Goal: Task Accomplishment & Management: Manage account settings

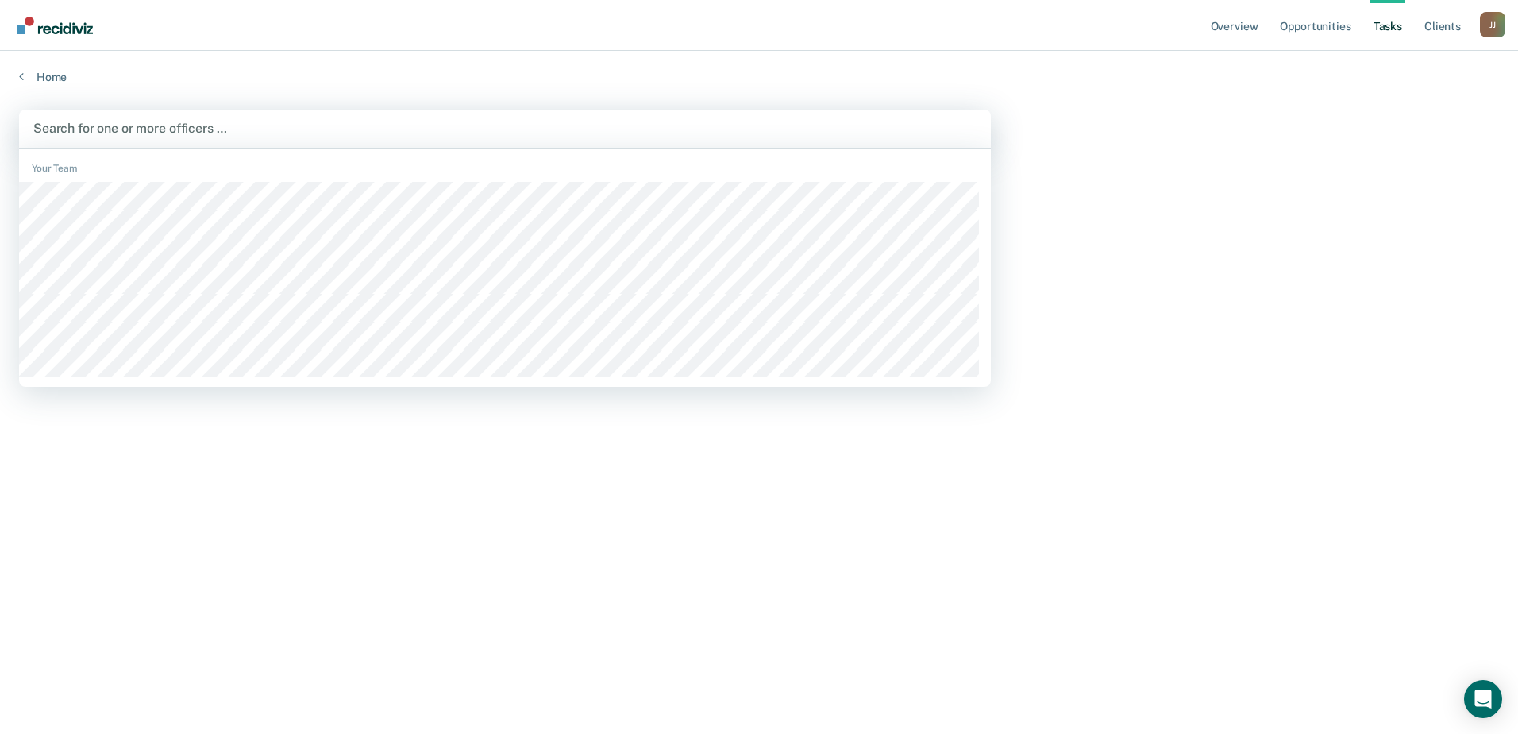
click at [388, 133] on div at bounding box center [504, 128] width 943 height 18
type input "vasq"
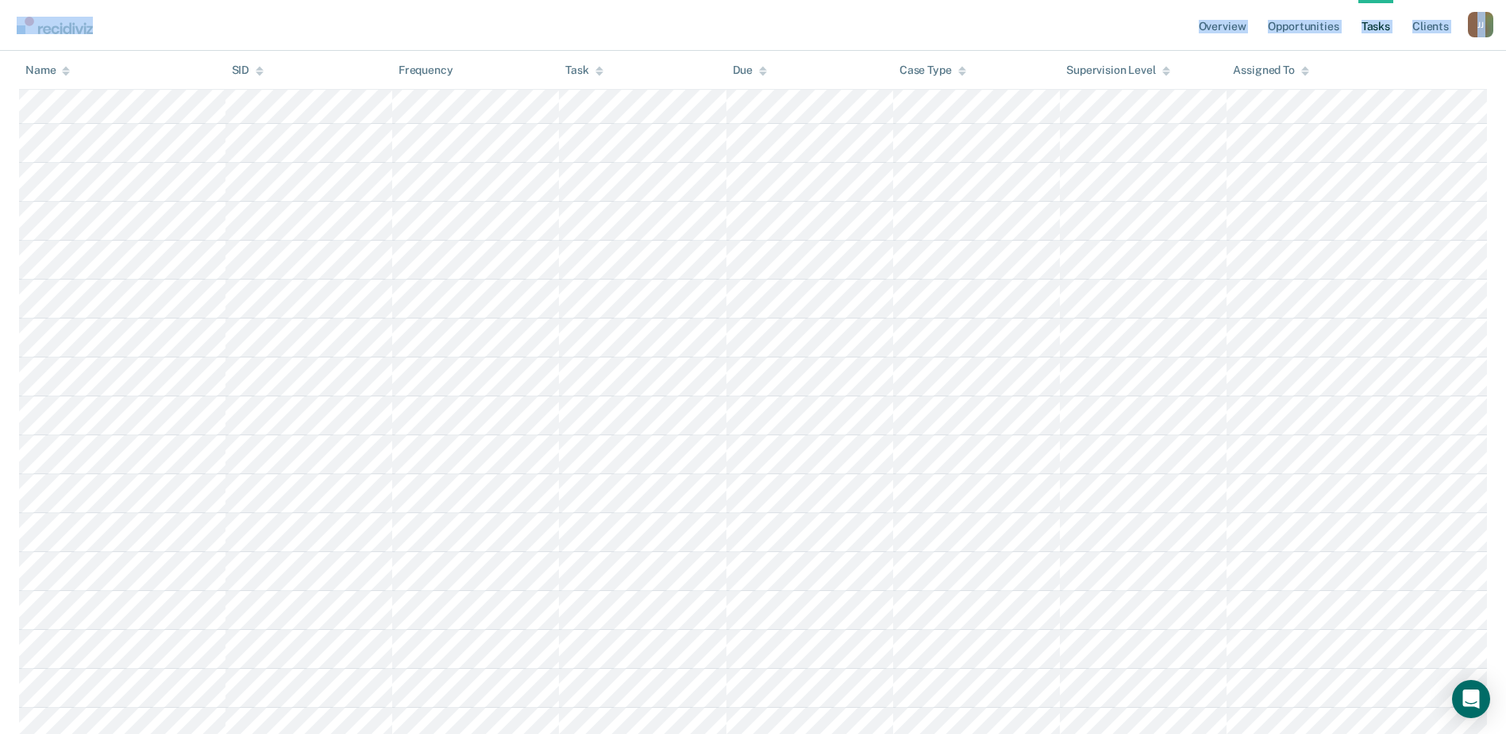
scroll to position [883, 0]
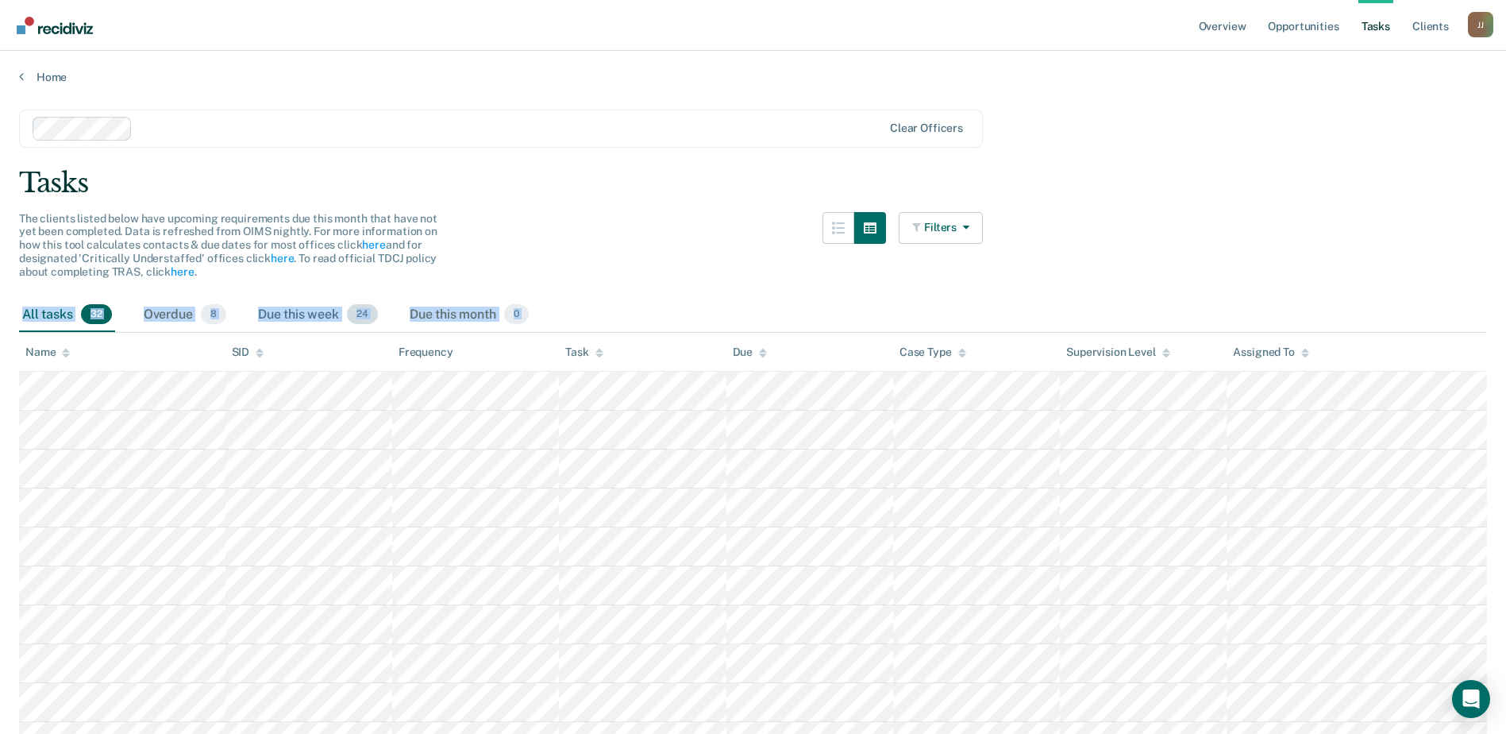
click at [282, 319] on div "Due this week 24" at bounding box center [318, 315] width 126 height 35
click at [189, 324] on div "Overdue 8" at bounding box center [185, 315] width 89 height 35
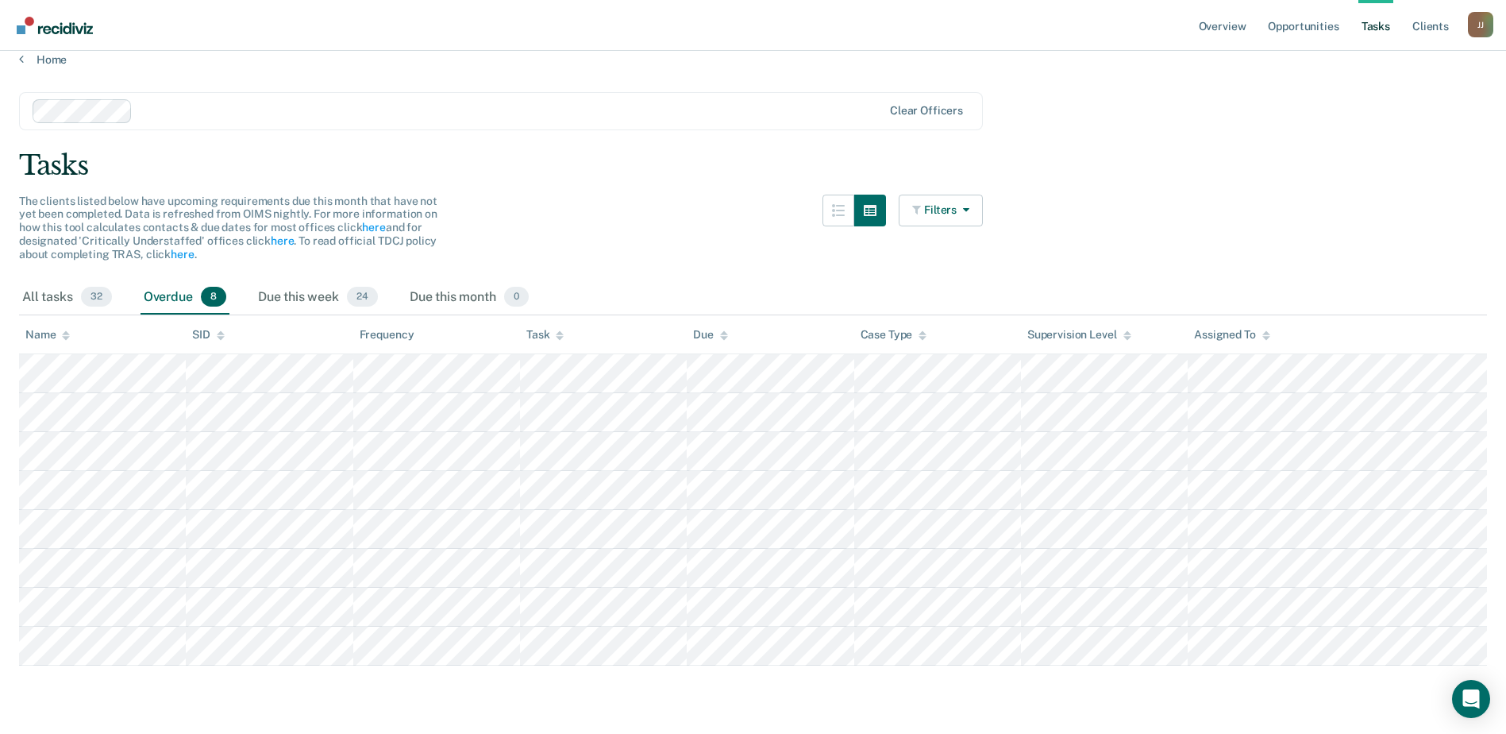
scroll to position [22, 0]
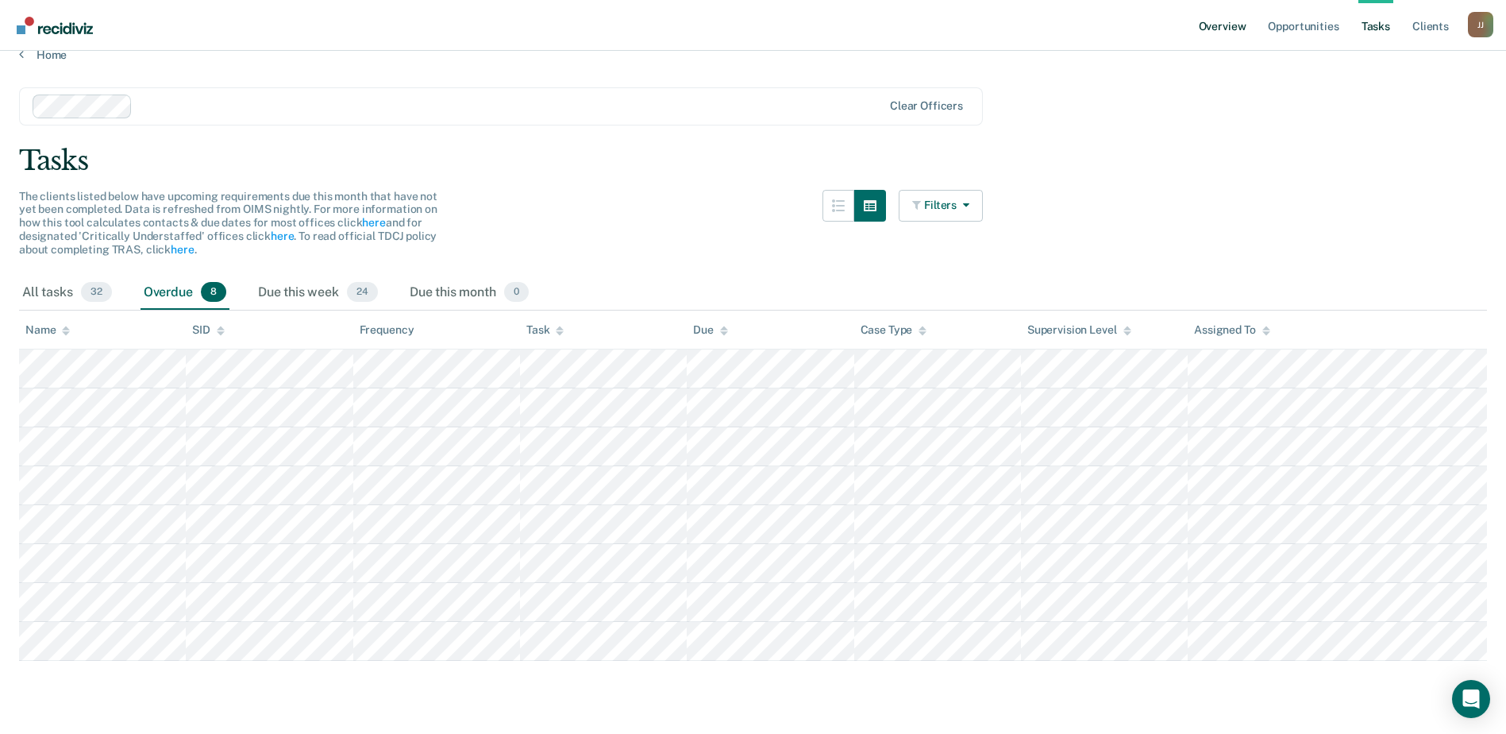
click at [1244, 25] on link "Overview" at bounding box center [1223, 25] width 54 height 51
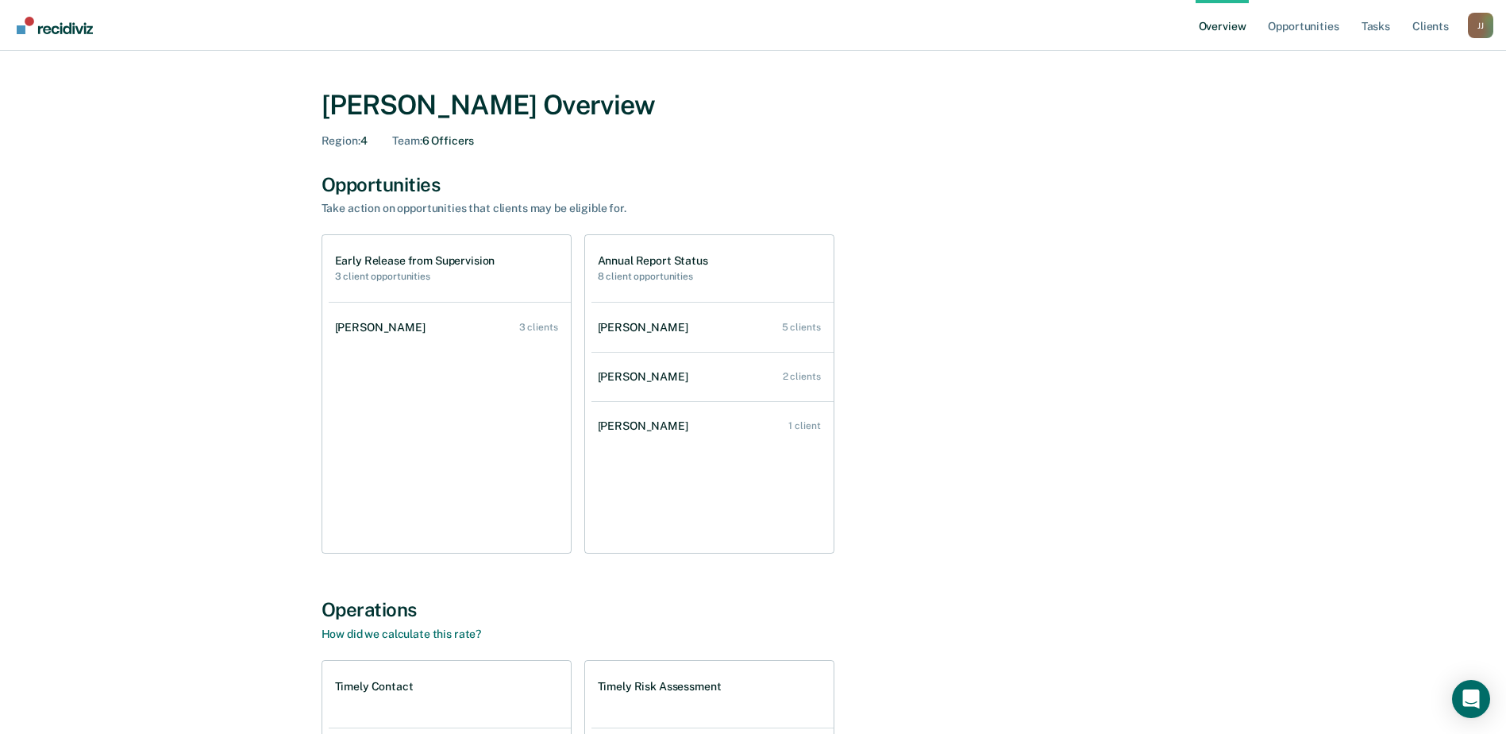
scroll to position [328, 0]
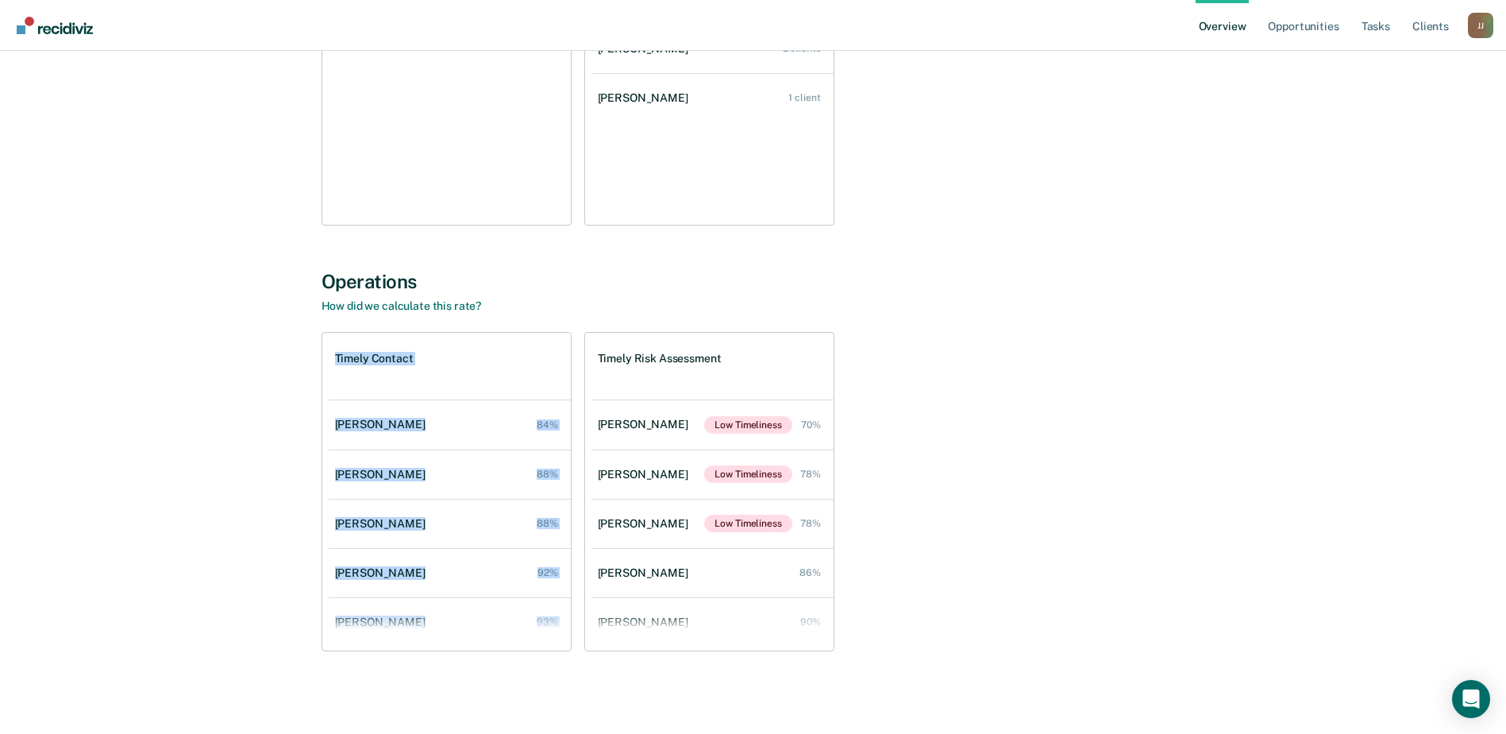
drag, startPoint x: 337, startPoint y: 352, endPoint x: 533, endPoint y: 662, distance: 367.2
click at [533, 662] on div "Operations How did we calculate this rate? Timely Contact Joe Vasquez 84% Arian…" at bounding box center [754, 476] width 864 height 413
drag, startPoint x: 533, startPoint y: 662, endPoint x: 500, endPoint y: 610, distance: 62.1
drag, startPoint x: 500, startPoint y: 610, endPoint x: 1111, endPoint y: 398, distance: 646.2
click at [1111, 398] on div "Timely Contact Joe Vasquez 84% Arianna Ramirez 88% Ruben Sanchez 88% Kaylee Mah…" at bounding box center [754, 491] width 864 height 319
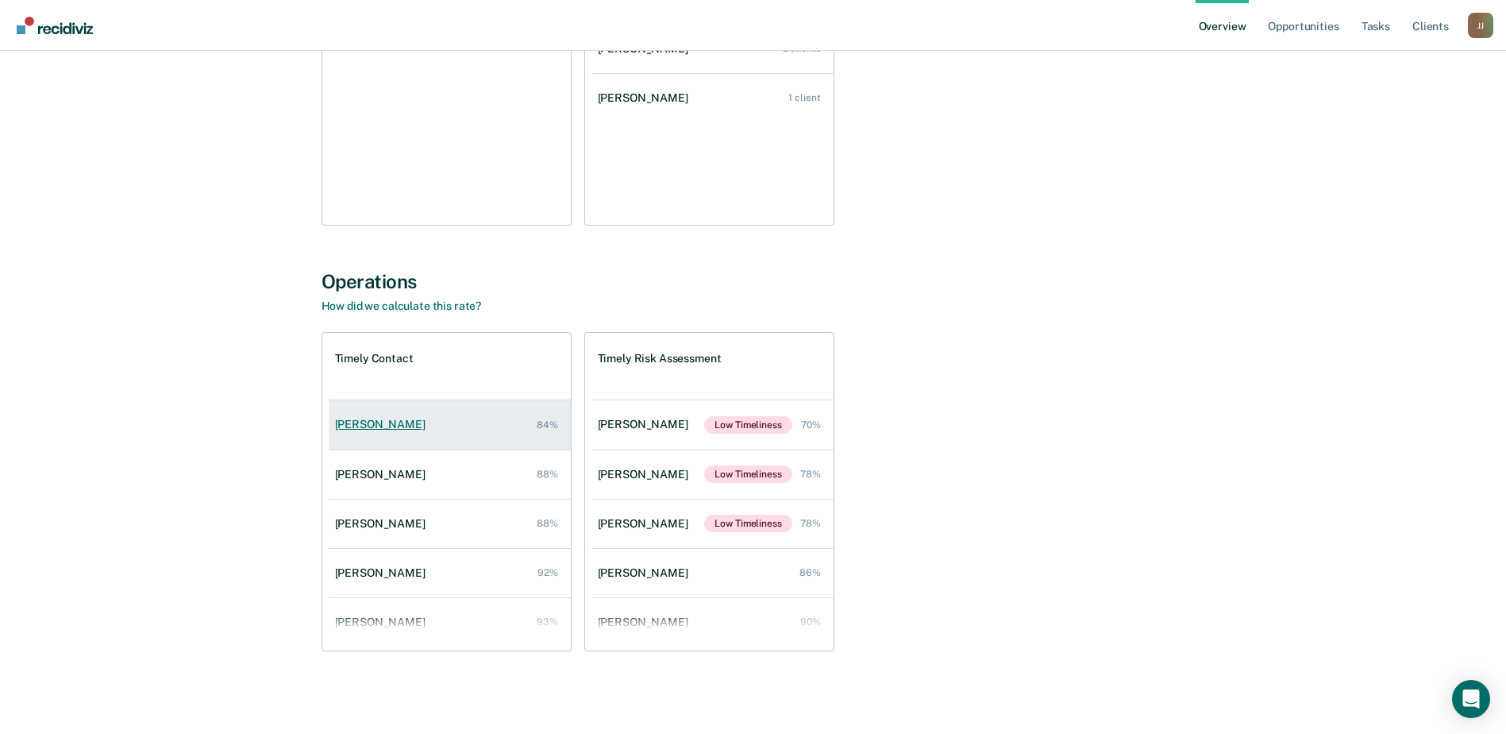
click at [376, 417] on link "Joe Vasquez 84%" at bounding box center [450, 424] width 242 height 45
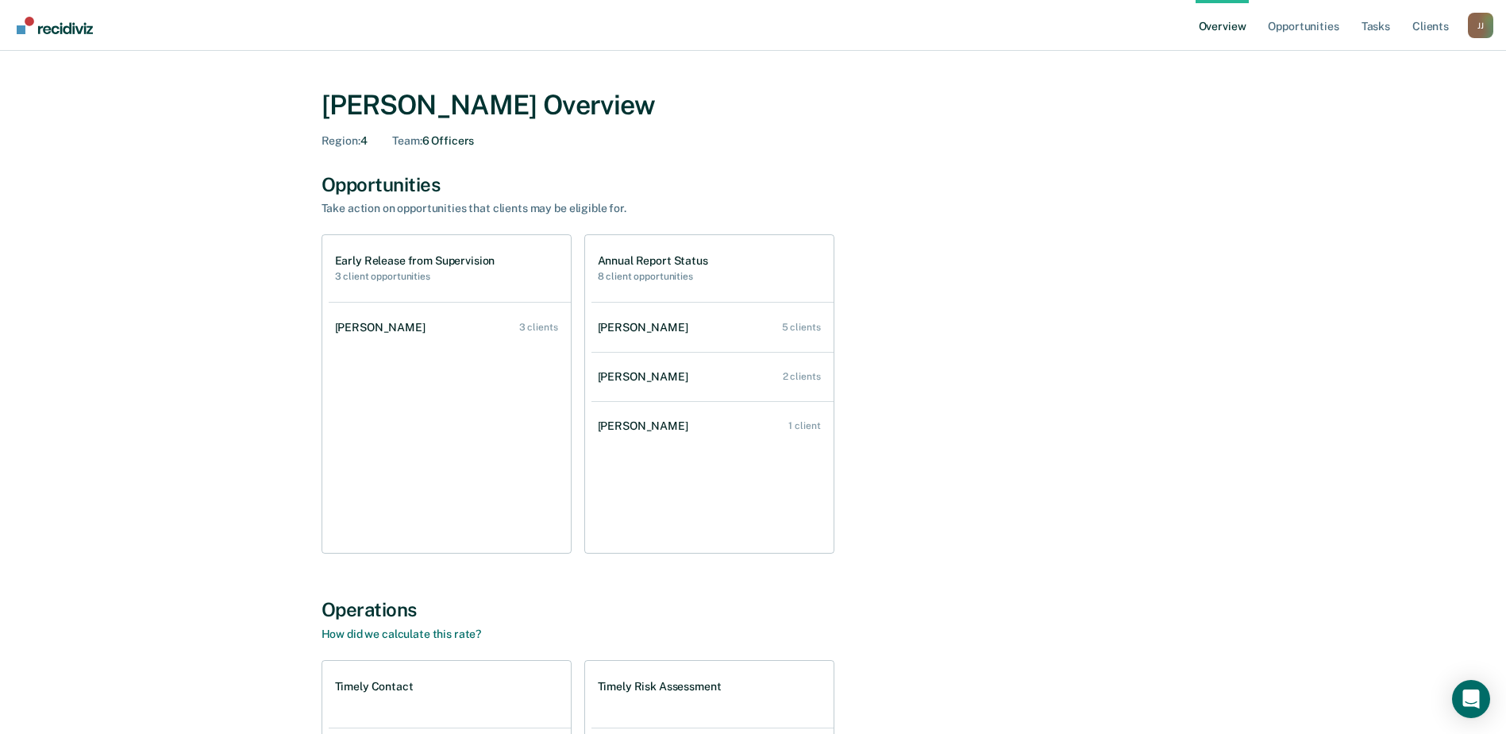
scroll to position [328, 0]
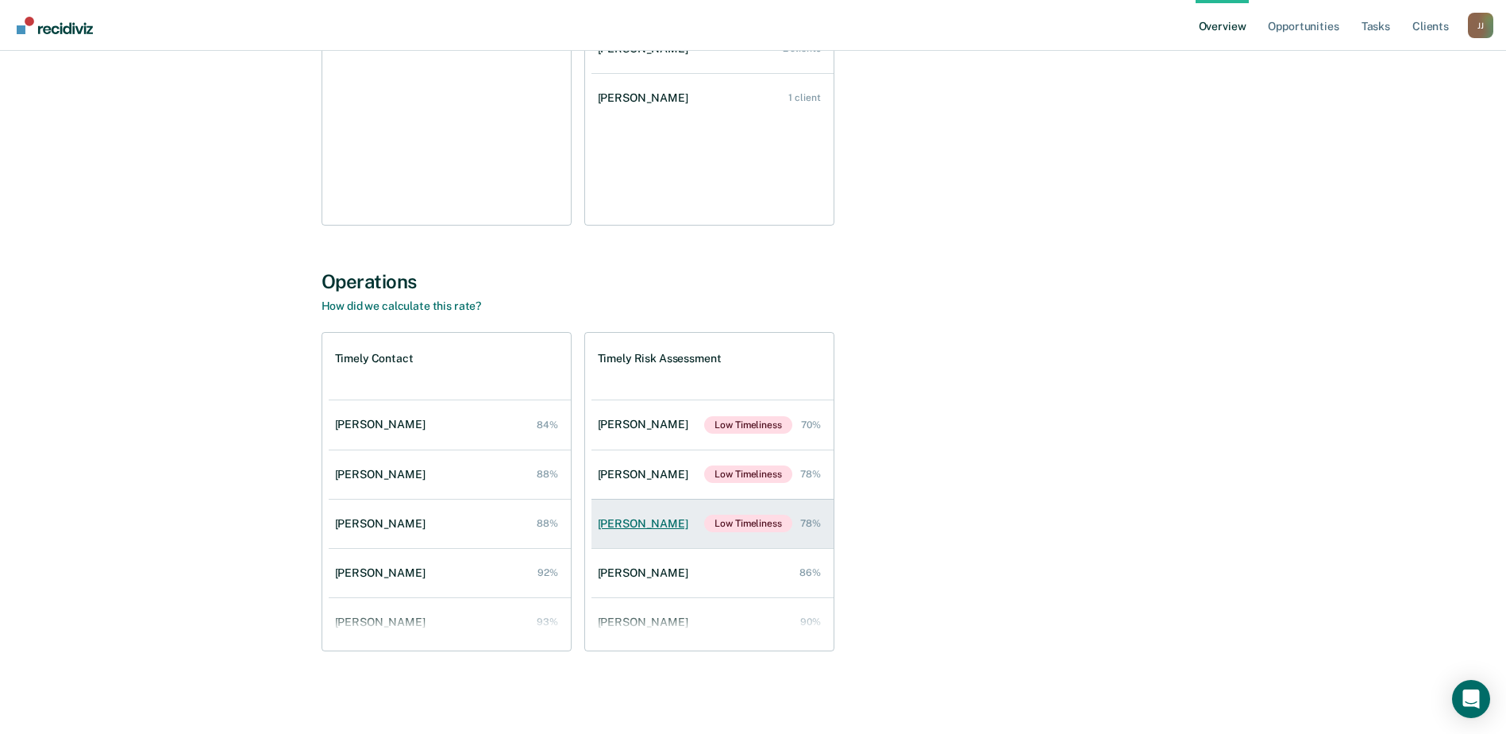
click at [629, 521] on div "Joe Vasquez" at bounding box center [646, 523] width 97 height 13
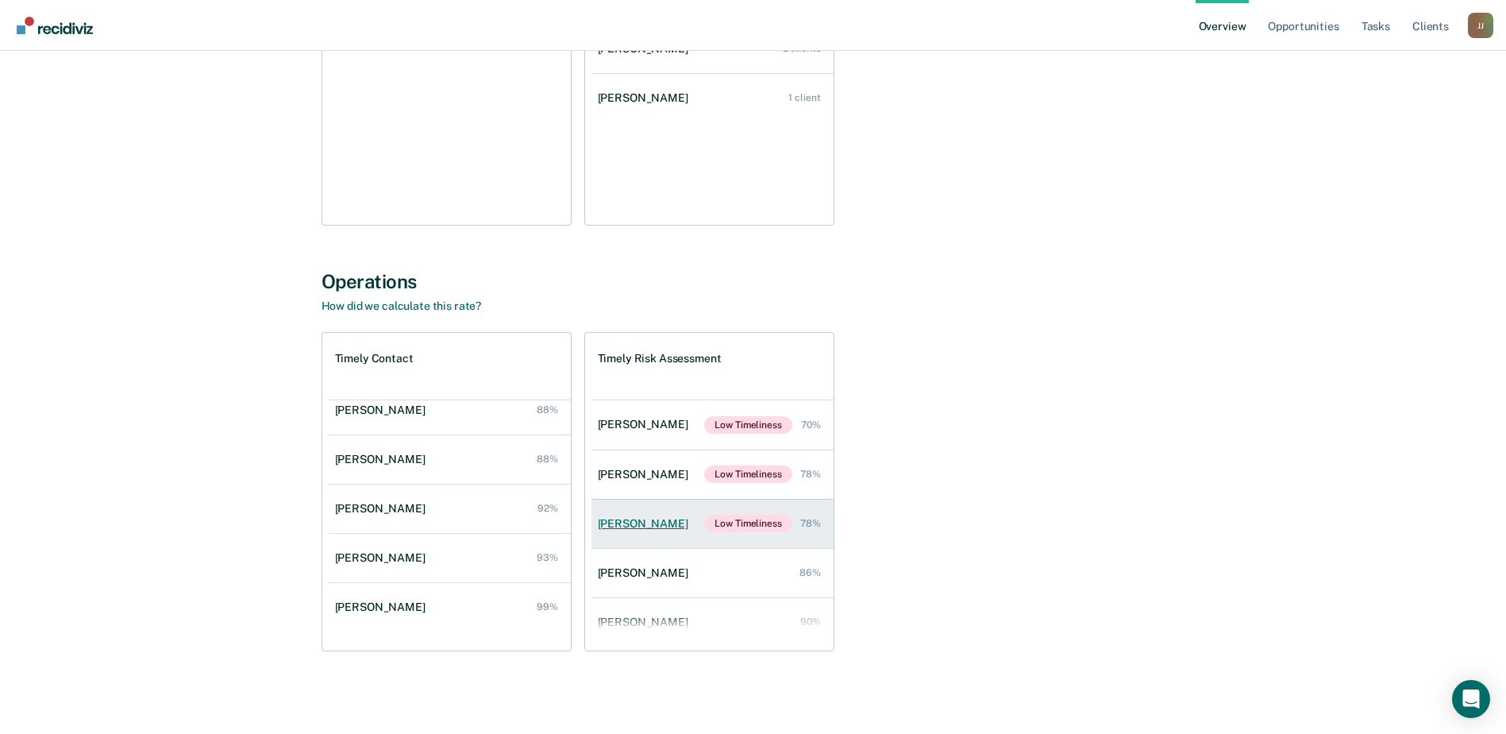
click at [637, 522] on div "Joe Vasquez" at bounding box center [646, 523] width 97 height 13
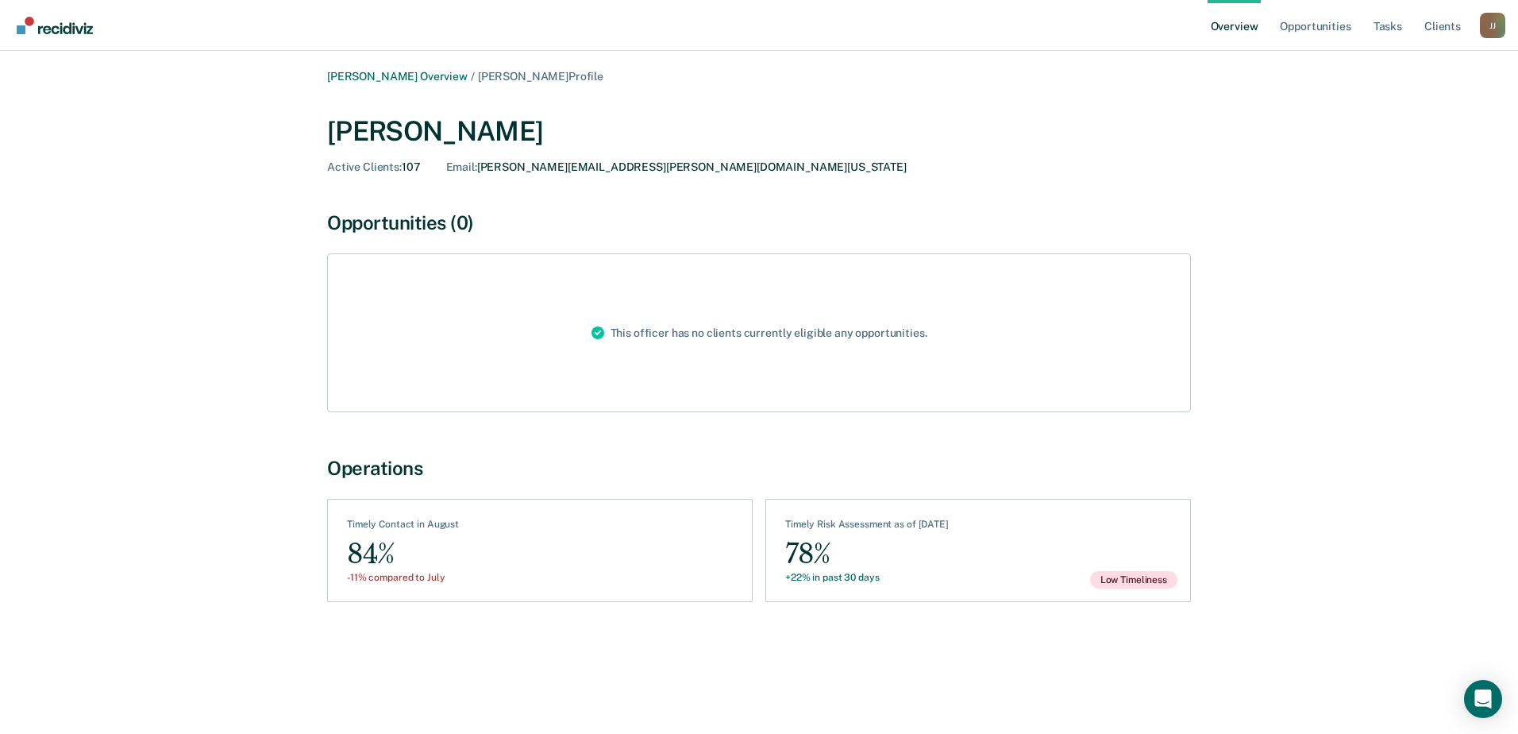
click at [1254, 29] on link "Overview" at bounding box center [1234, 25] width 54 height 51
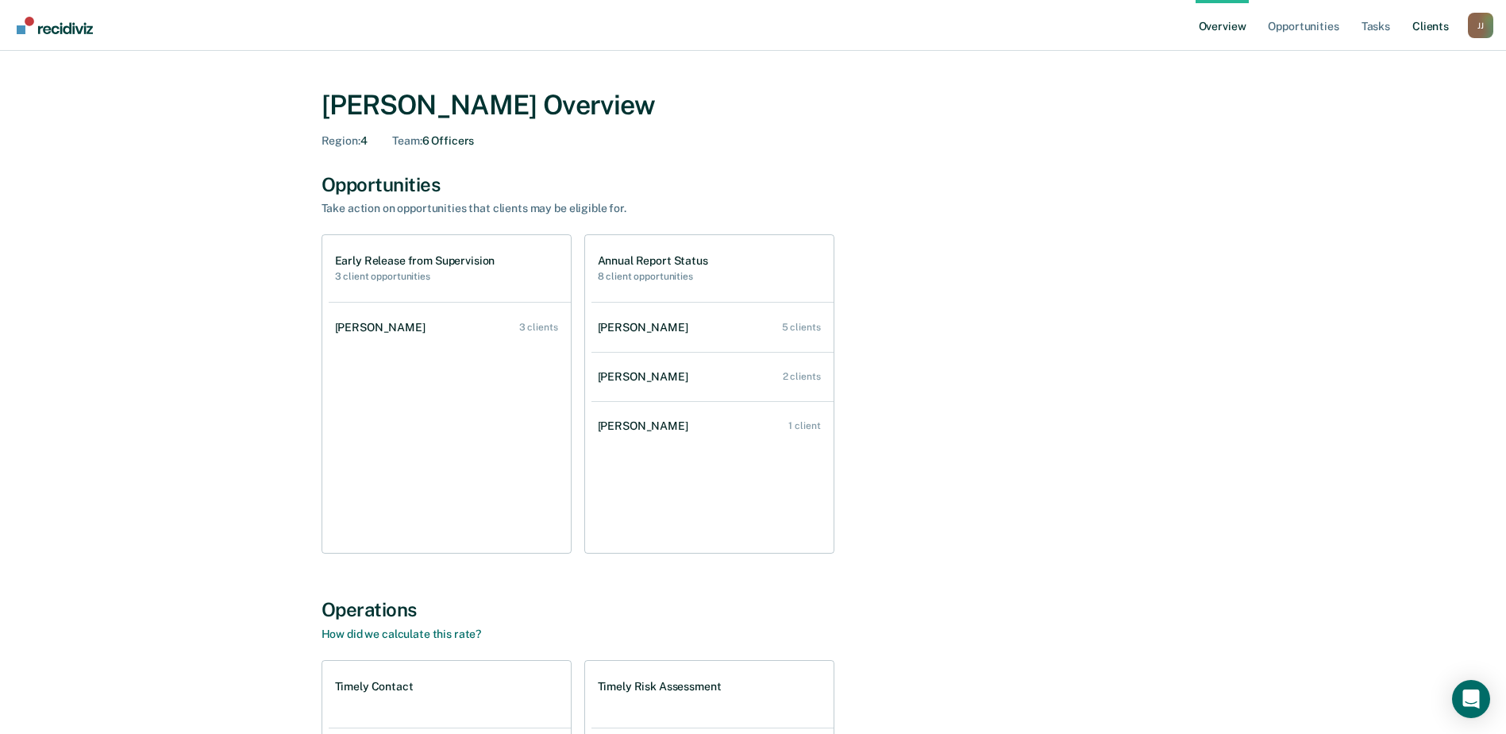
click at [1423, 33] on link "Client s" at bounding box center [1430, 25] width 43 height 51
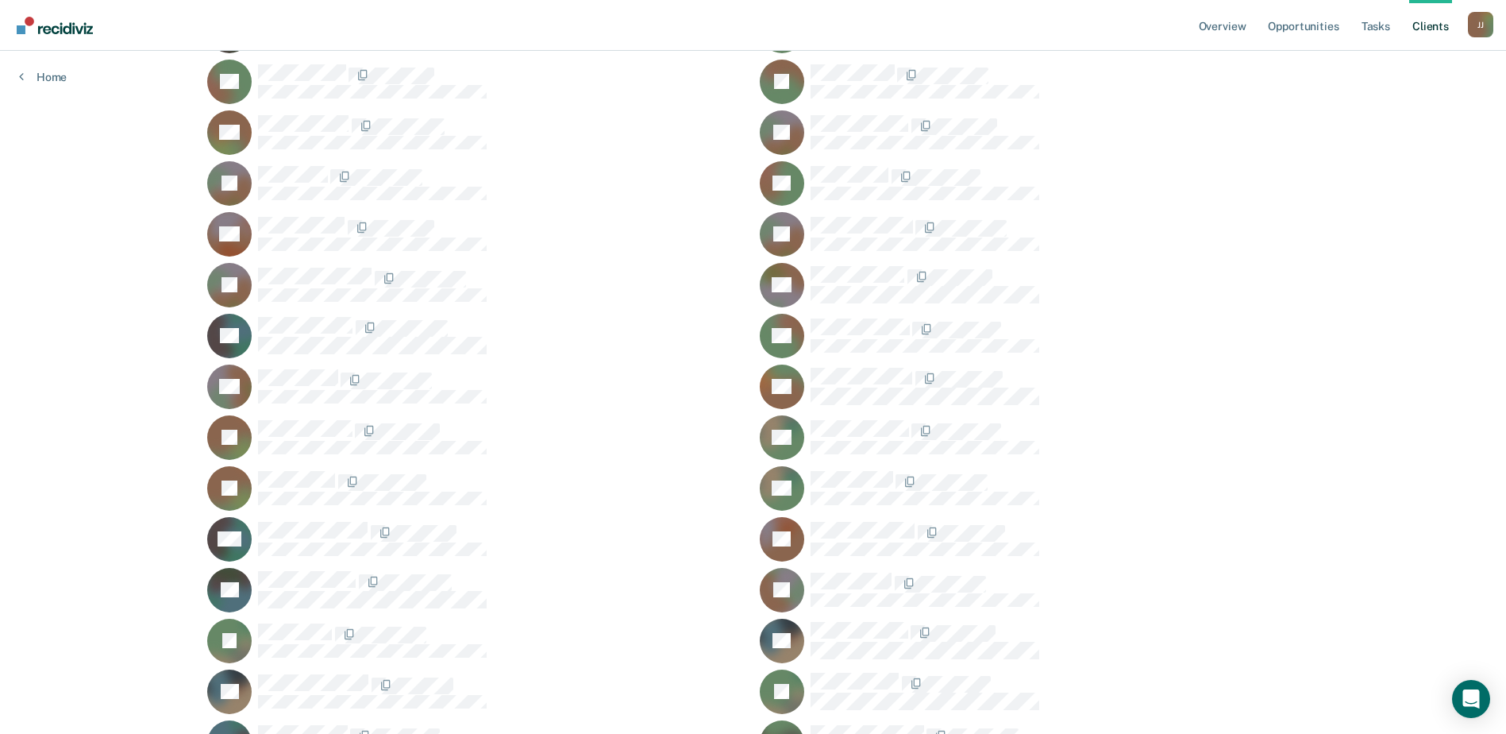
scroll to position [2305, 0]
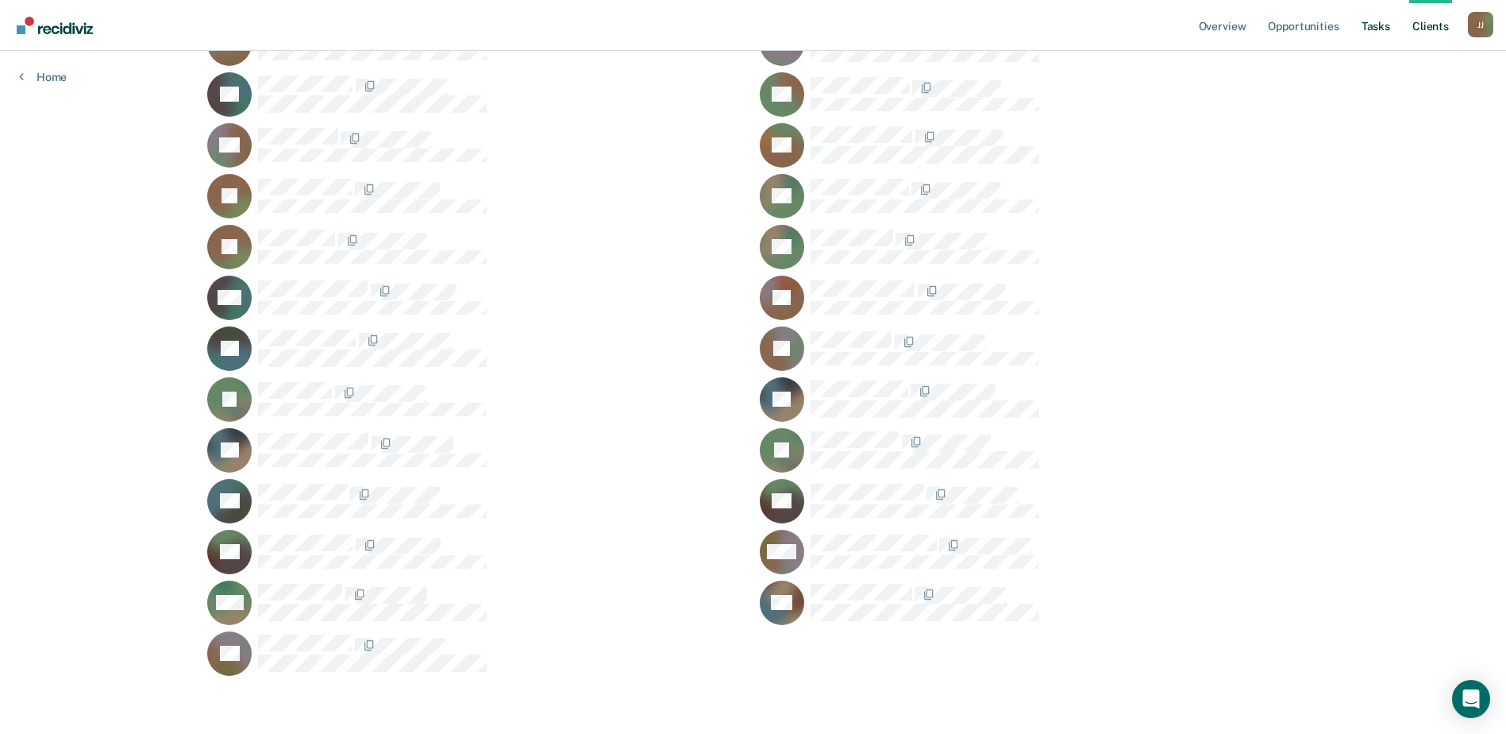
click at [1367, 28] on link "Tasks" at bounding box center [1375, 25] width 35 height 51
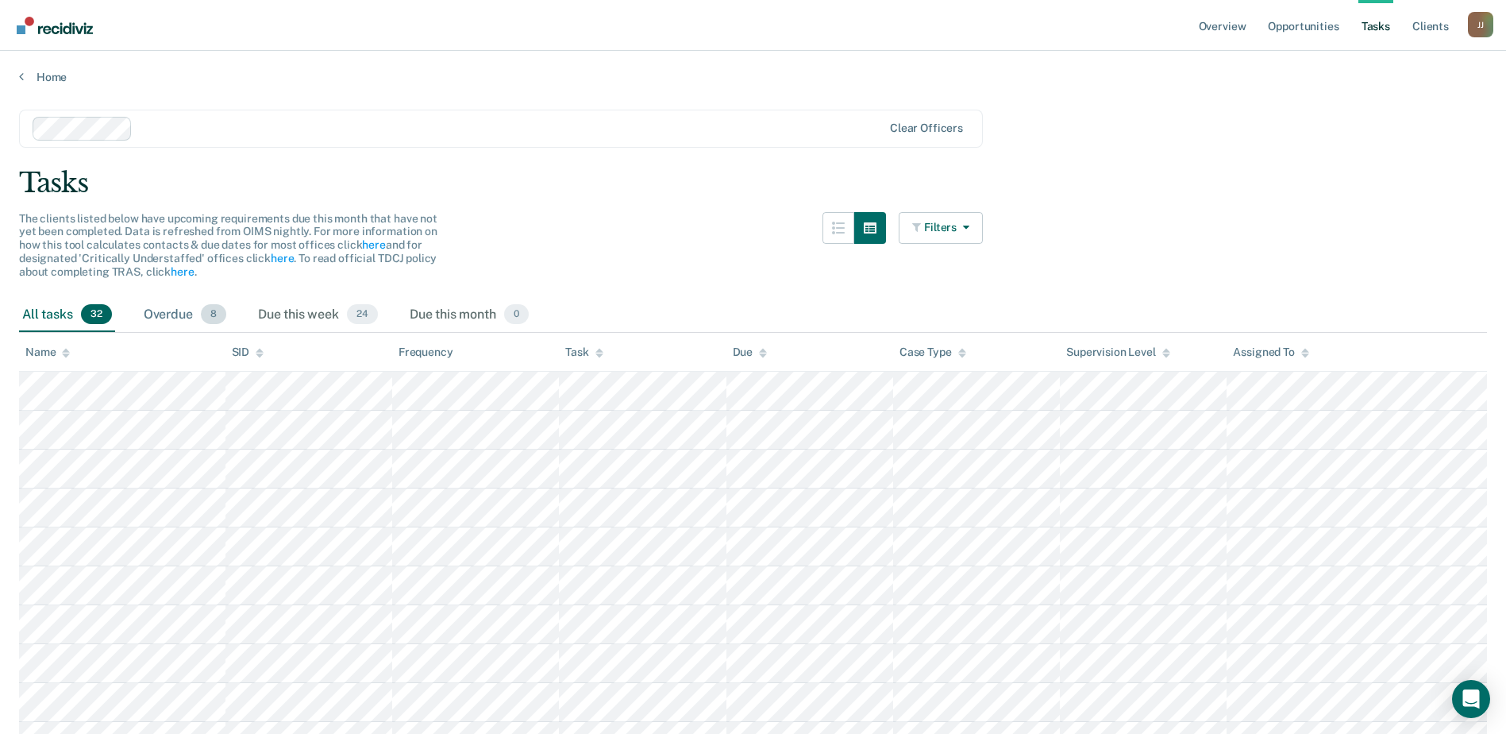
click at [180, 316] on div "Overdue 8" at bounding box center [185, 315] width 89 height 35
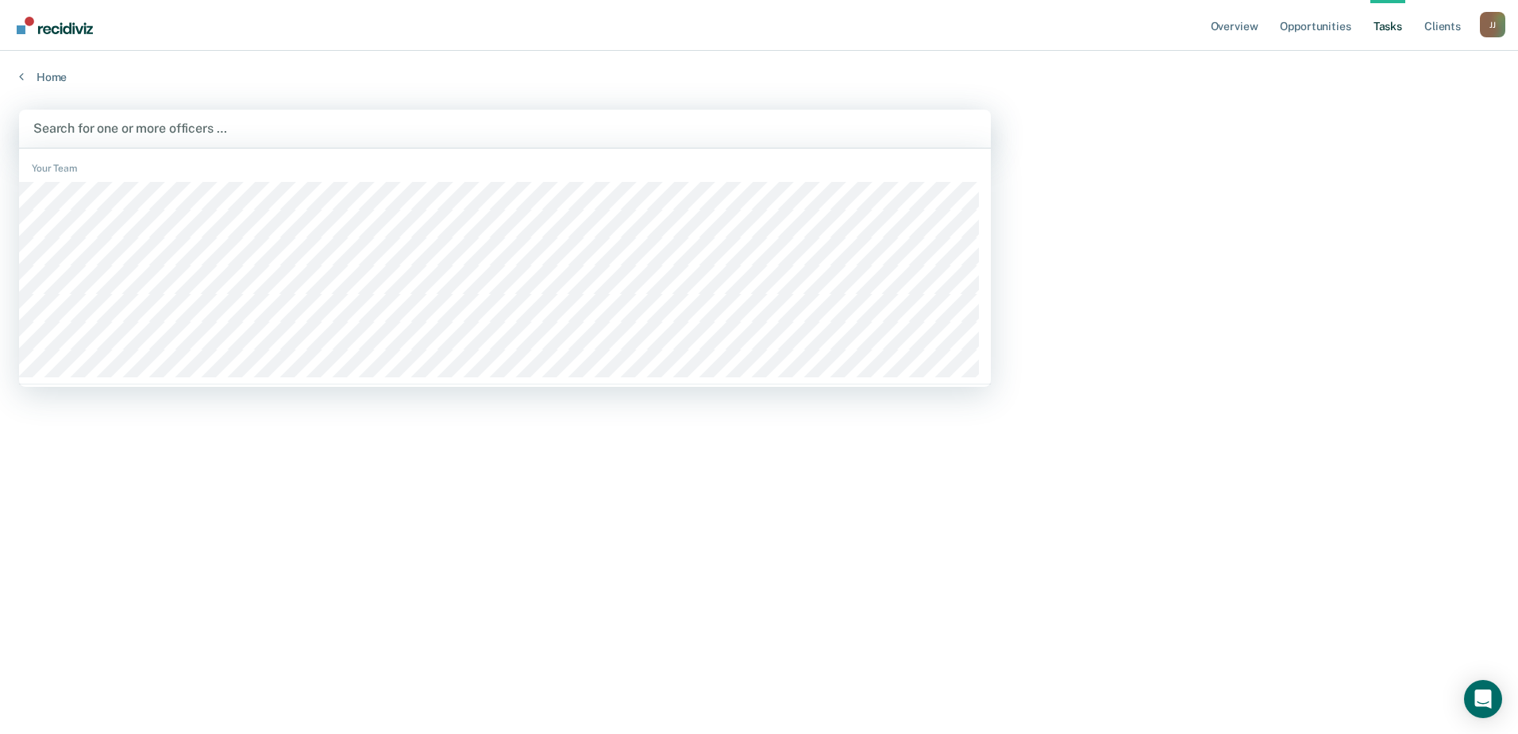
click at [175, 129] on div at bounding box center [504, 128] width 943 height 18
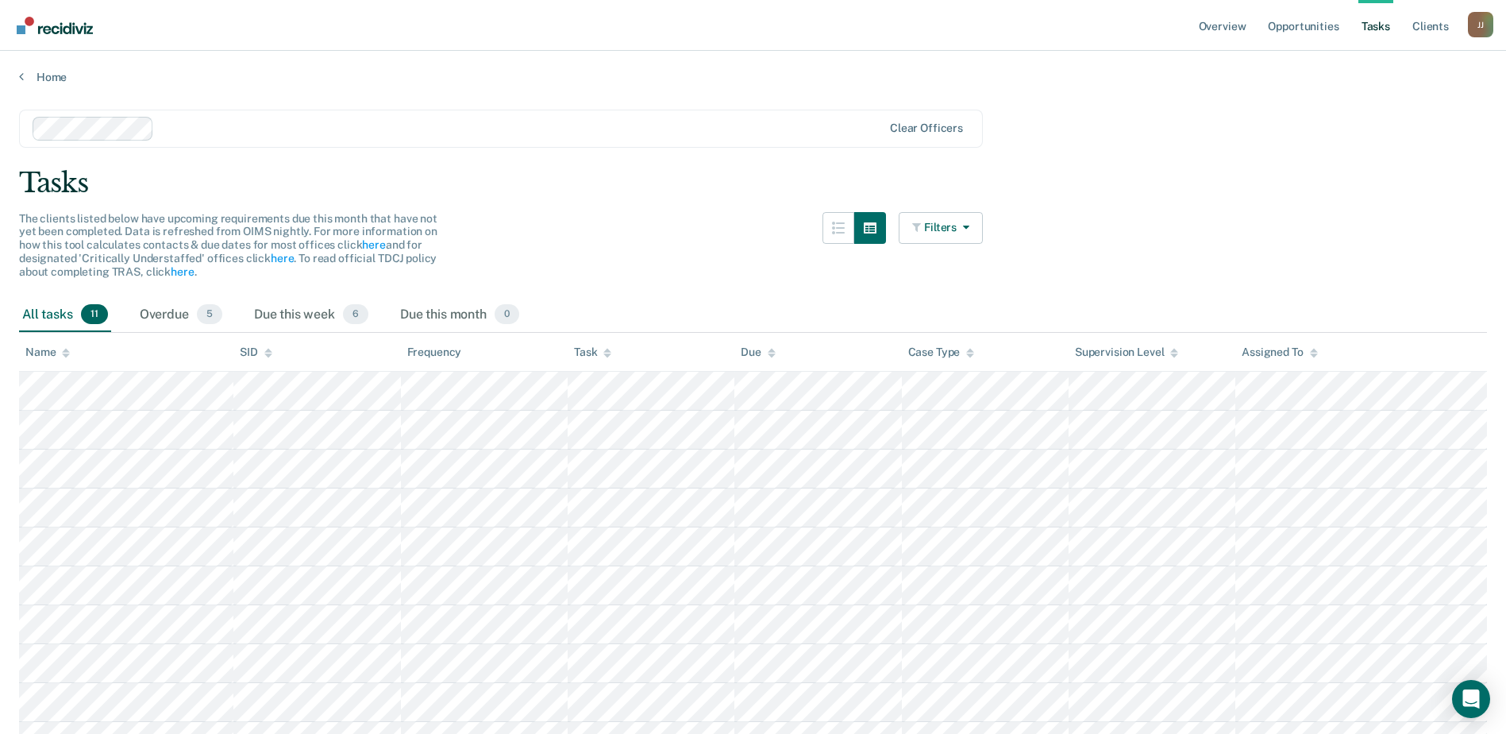
click at [719, 160] on main "option Arianna Ramirez, selected. Clear officers Tasks The clients listed below…" at bounding box center [753, 471] width 1506 height 774
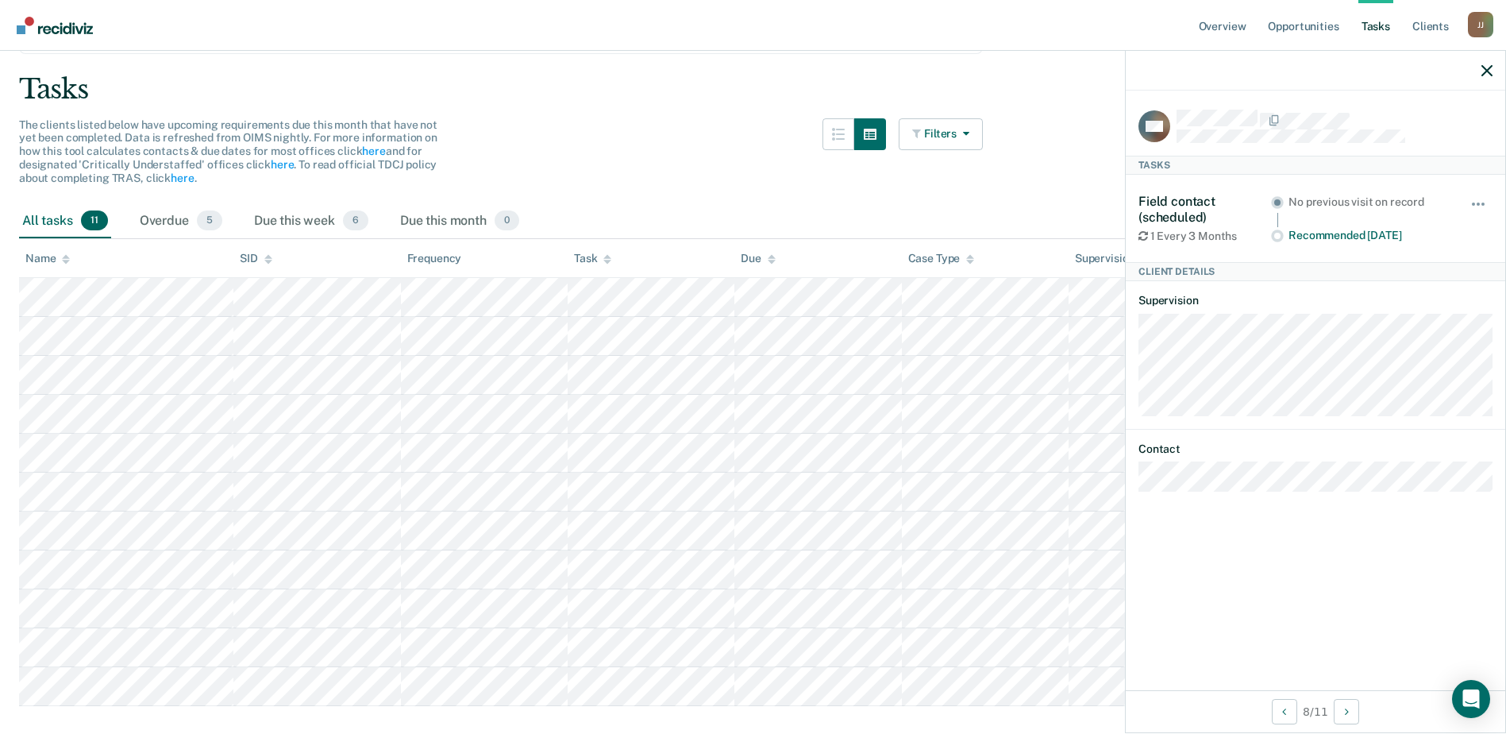
scroll to position [129, 0]
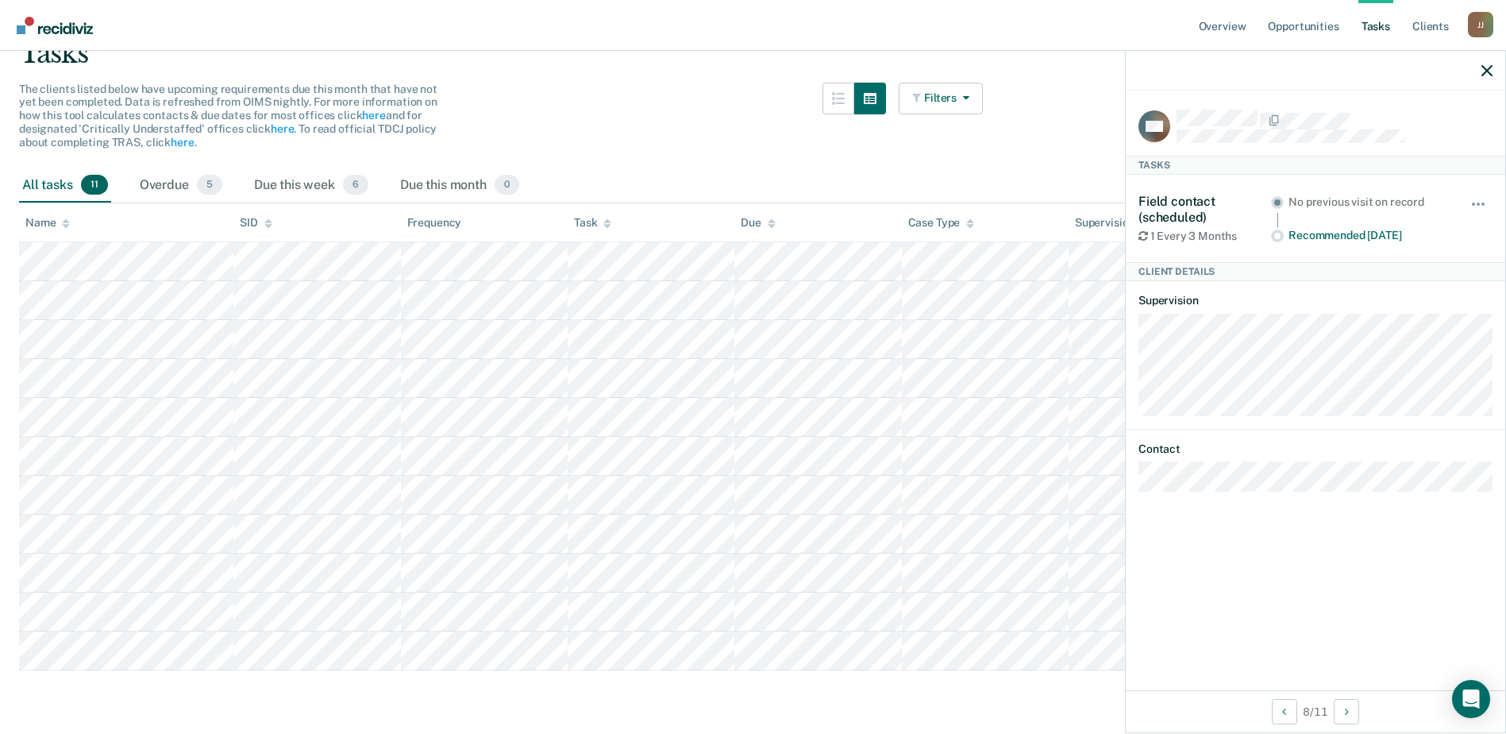
click at [672, 626] on tr at bounding box center [753, 611] width 1468 height 39
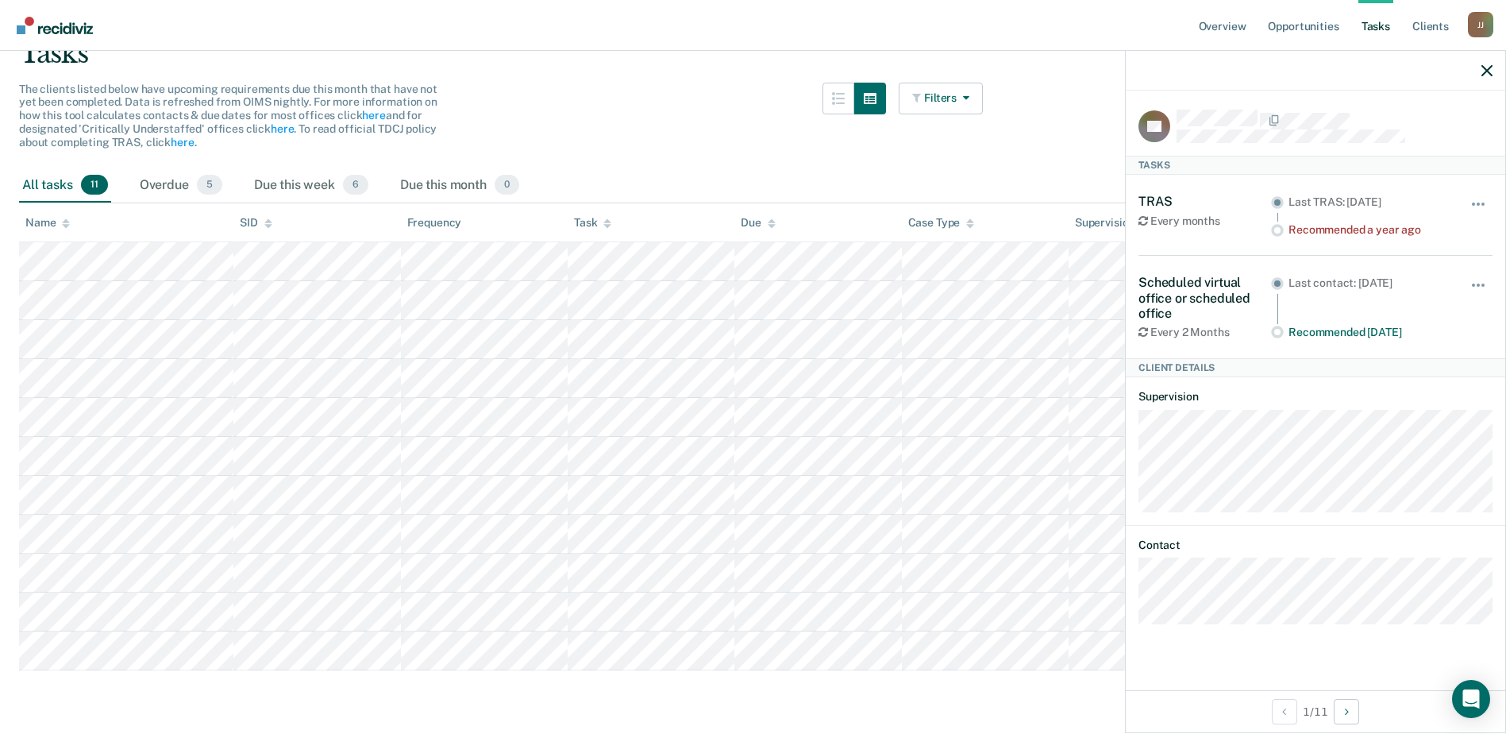
click at [852, 650] on tr at bounding box center [753, 650] width 1468 height 39
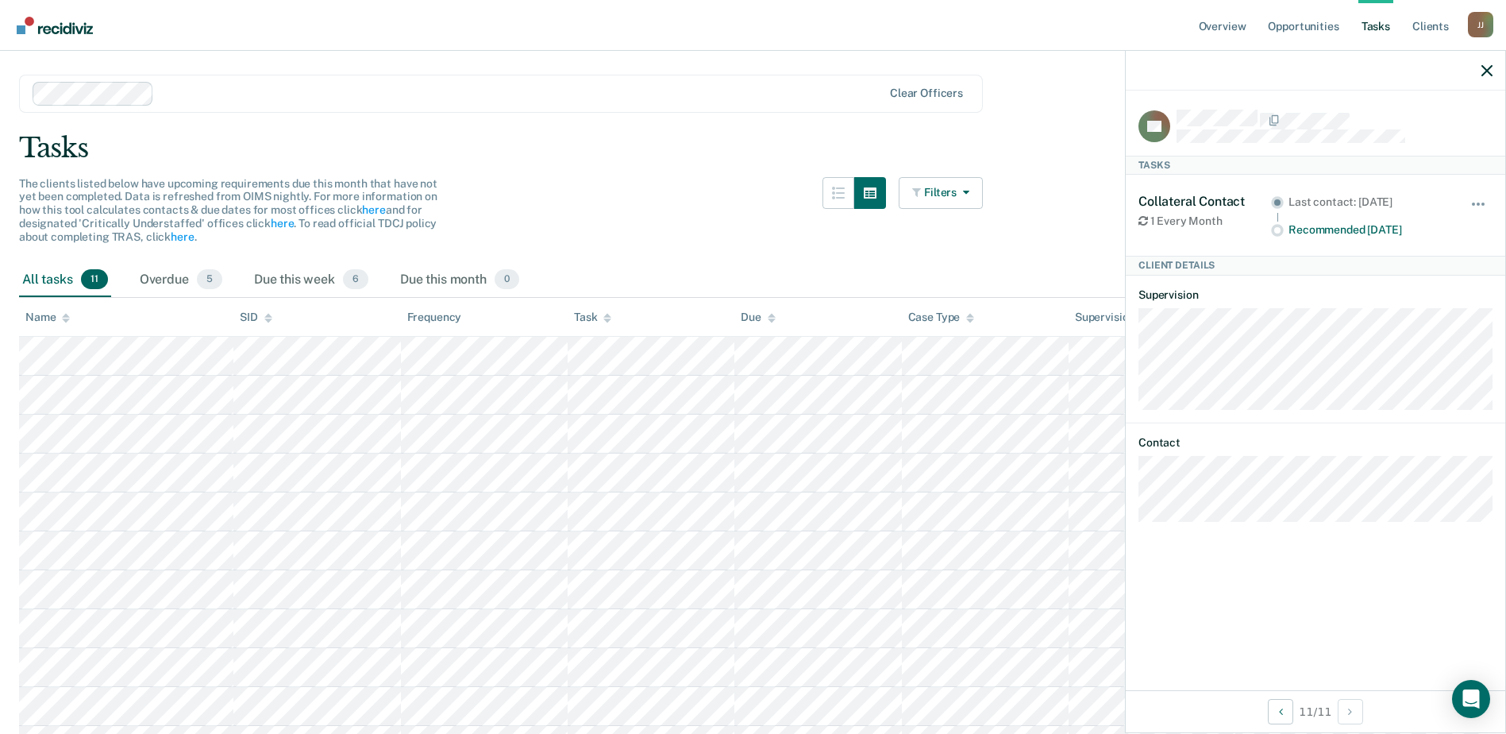
scroll to position [0, 0]
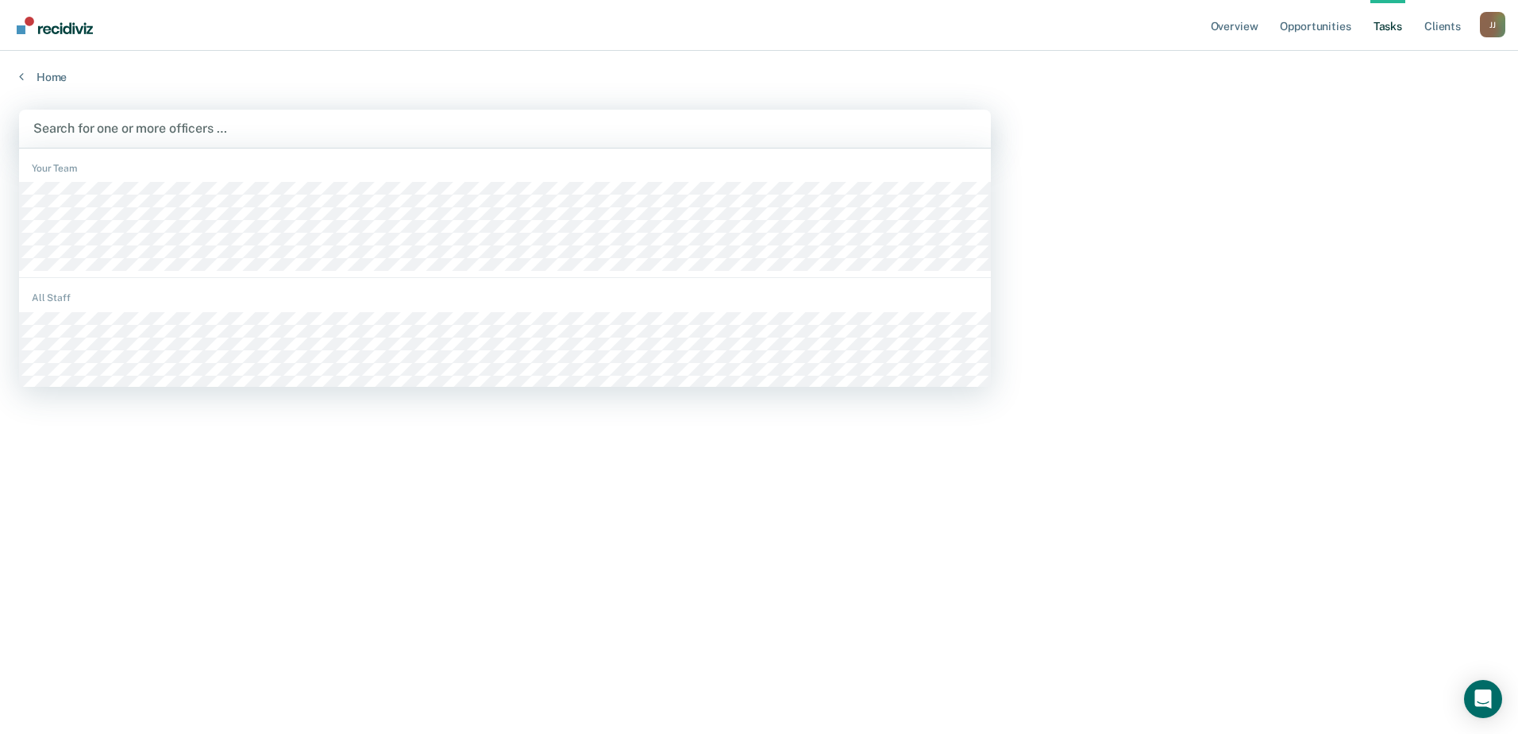
click at [138, 129] on div at bounding box center [504, 128] width 943 height 18
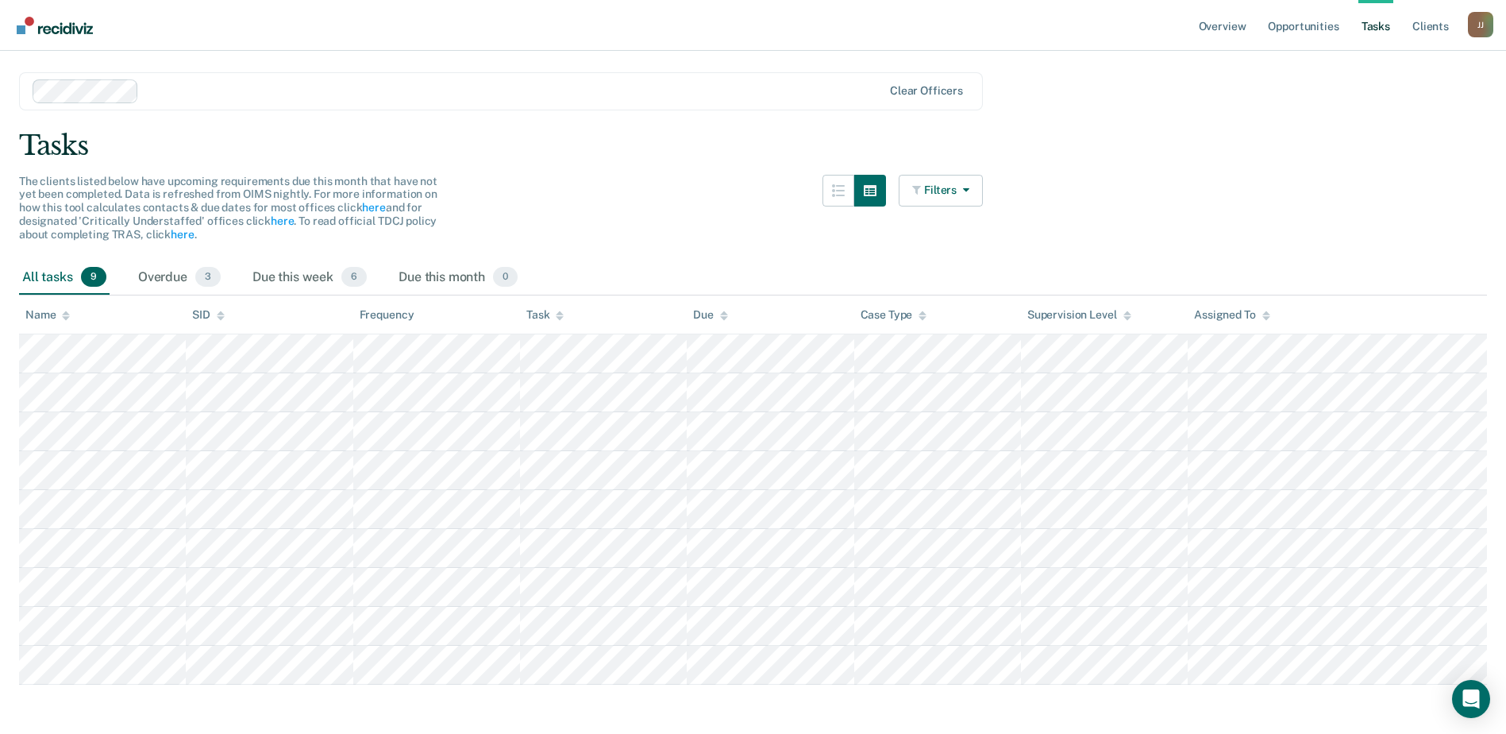
scroll to position [52, 0]
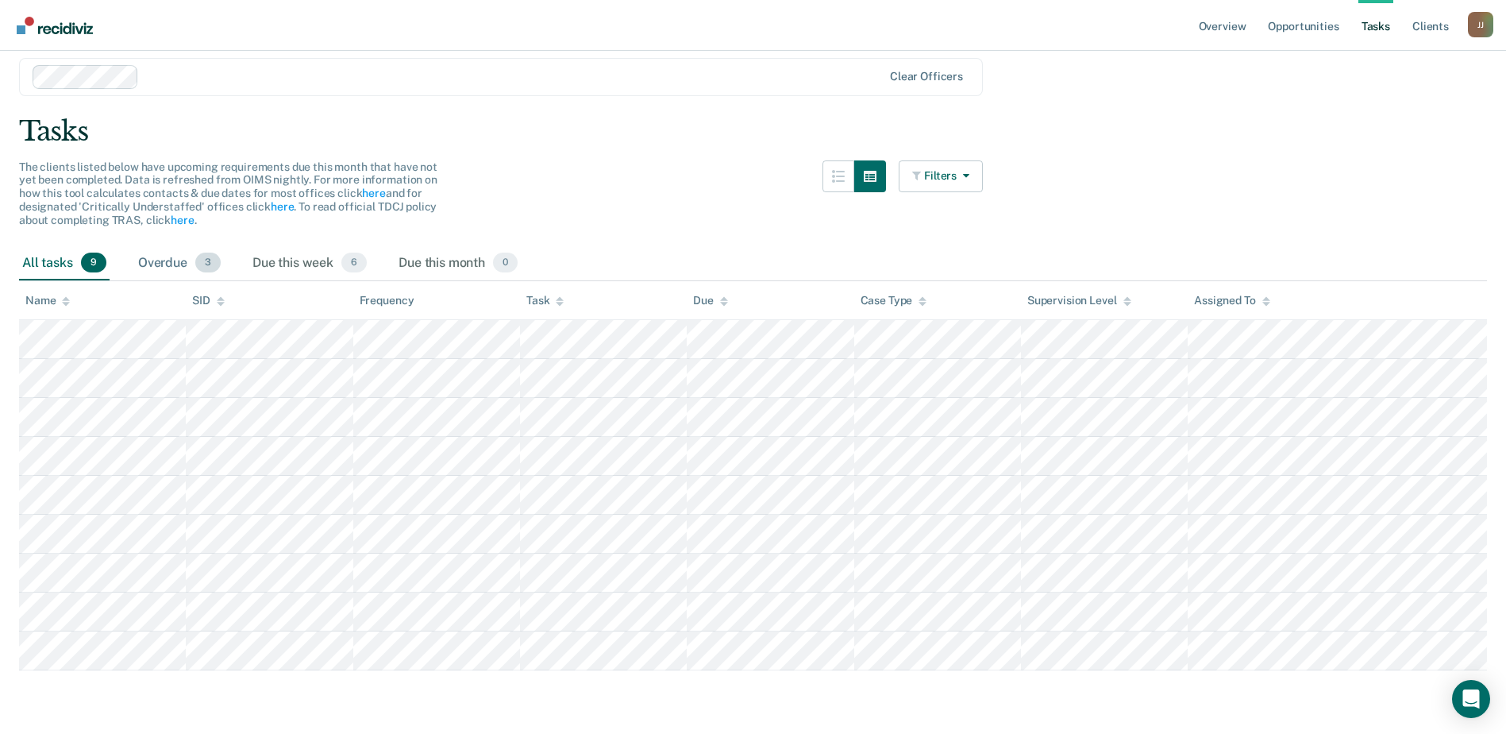
click at [198, 268] on span "3" at bounding box center [207, 262] width 25 height 21
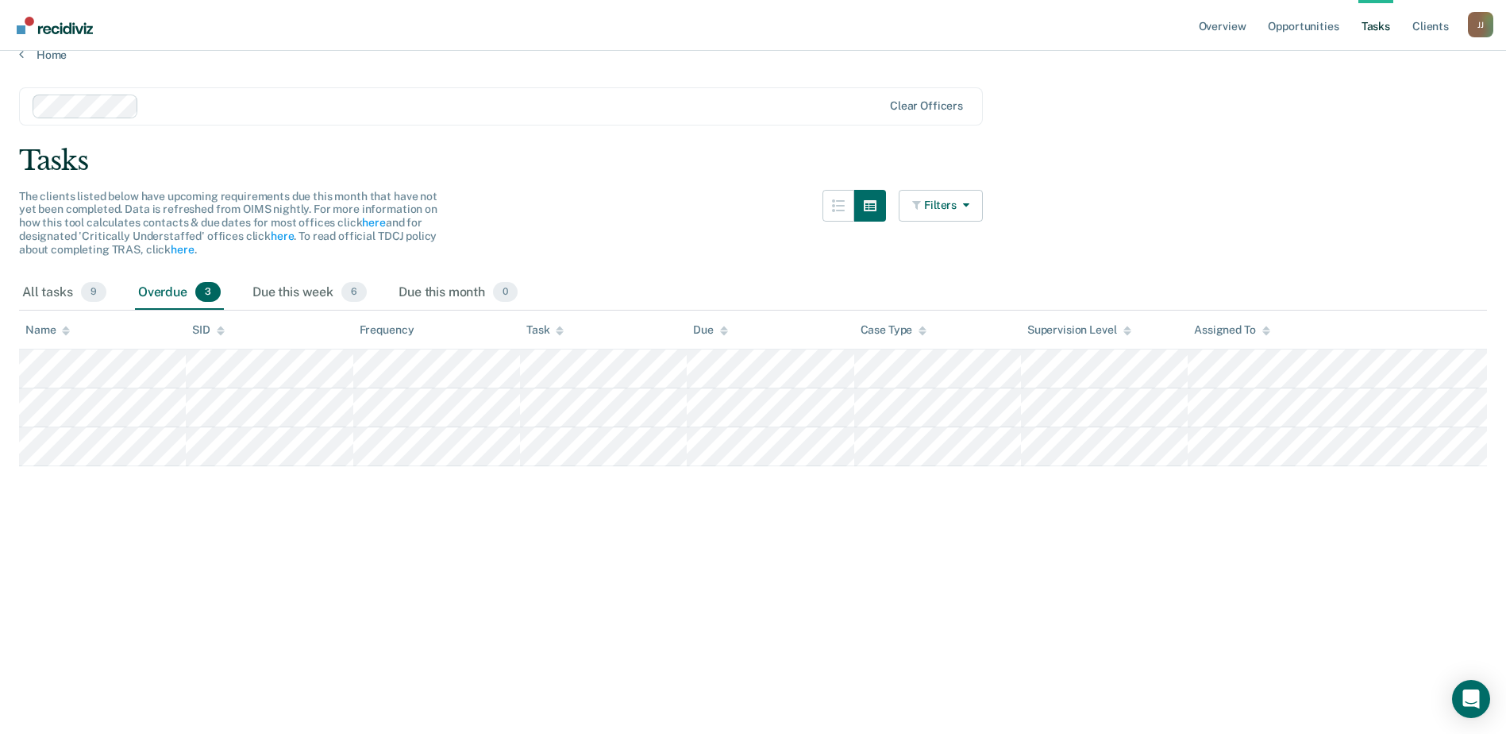
scroll to position [0, 0]
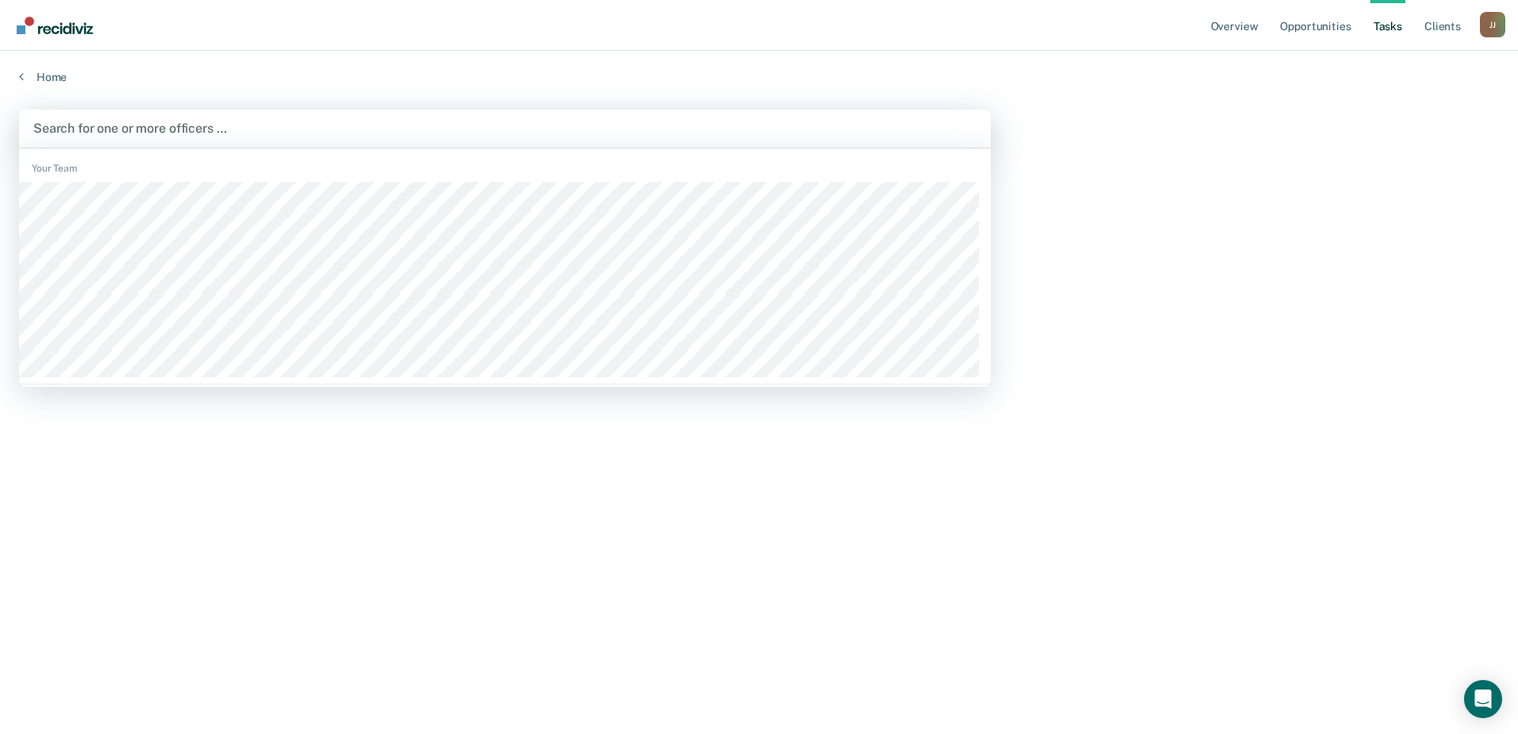
click at [132, 128] on div at bounding box center [504, 128] width 943 height 18
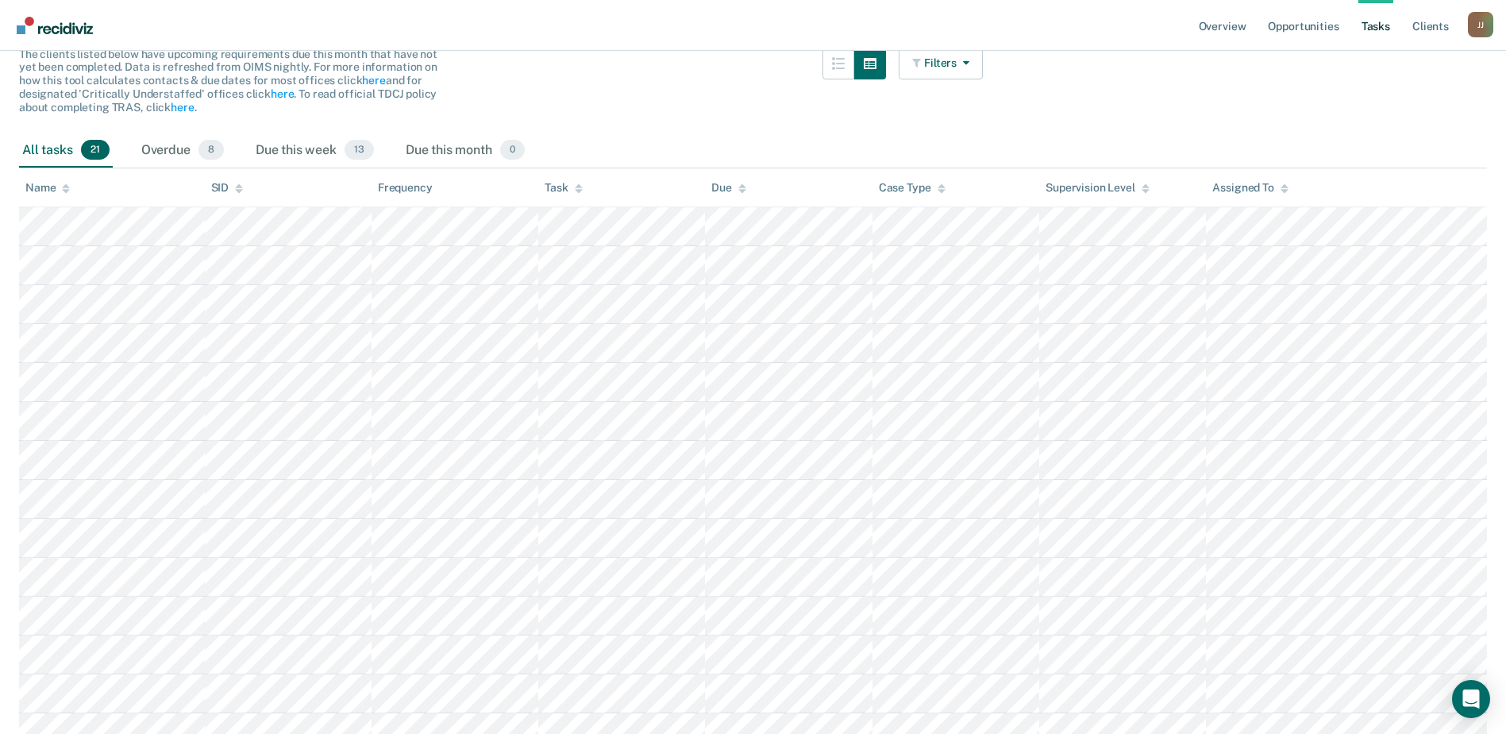
scroll to position [344, 0]
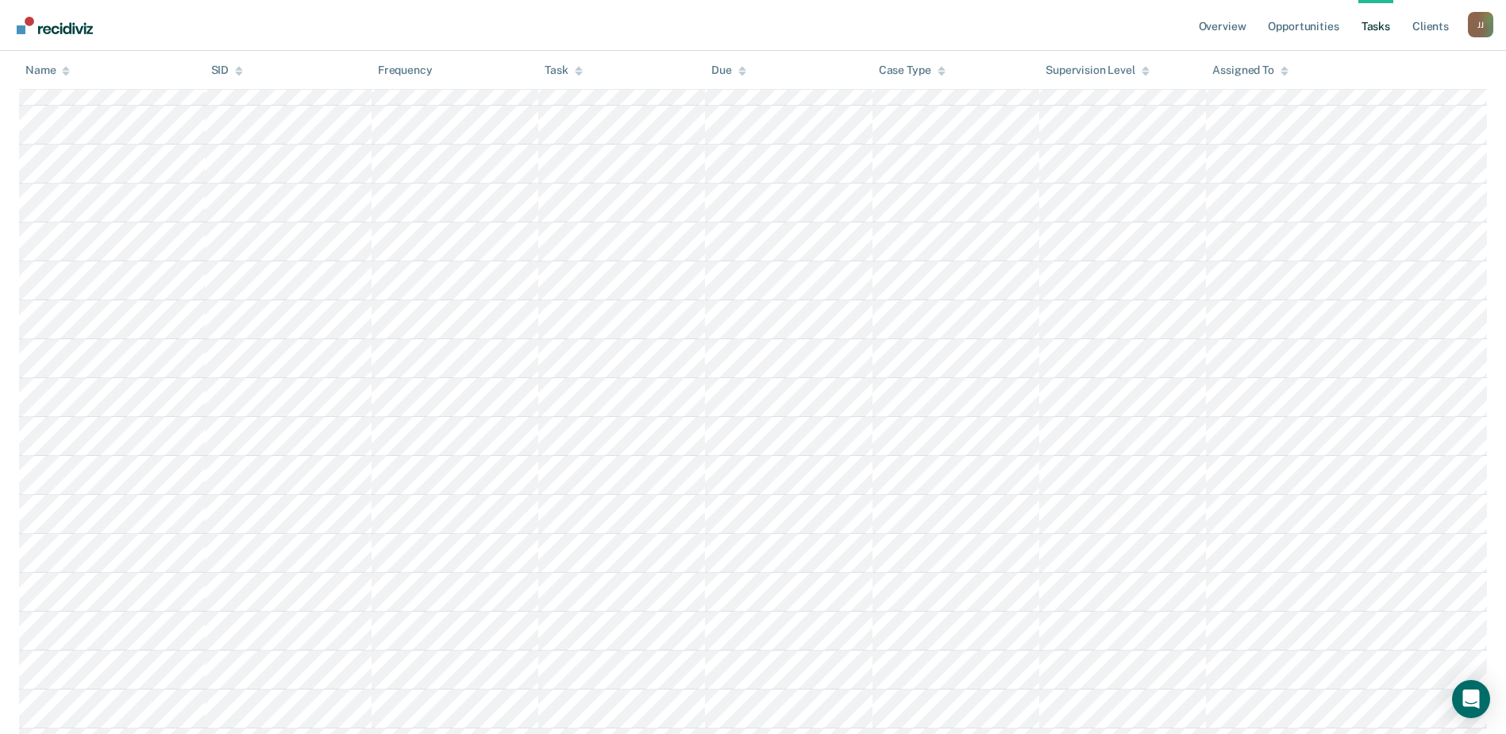
click at [705, 361] on tr at bounding box center [753, 358] width 1468 height 39
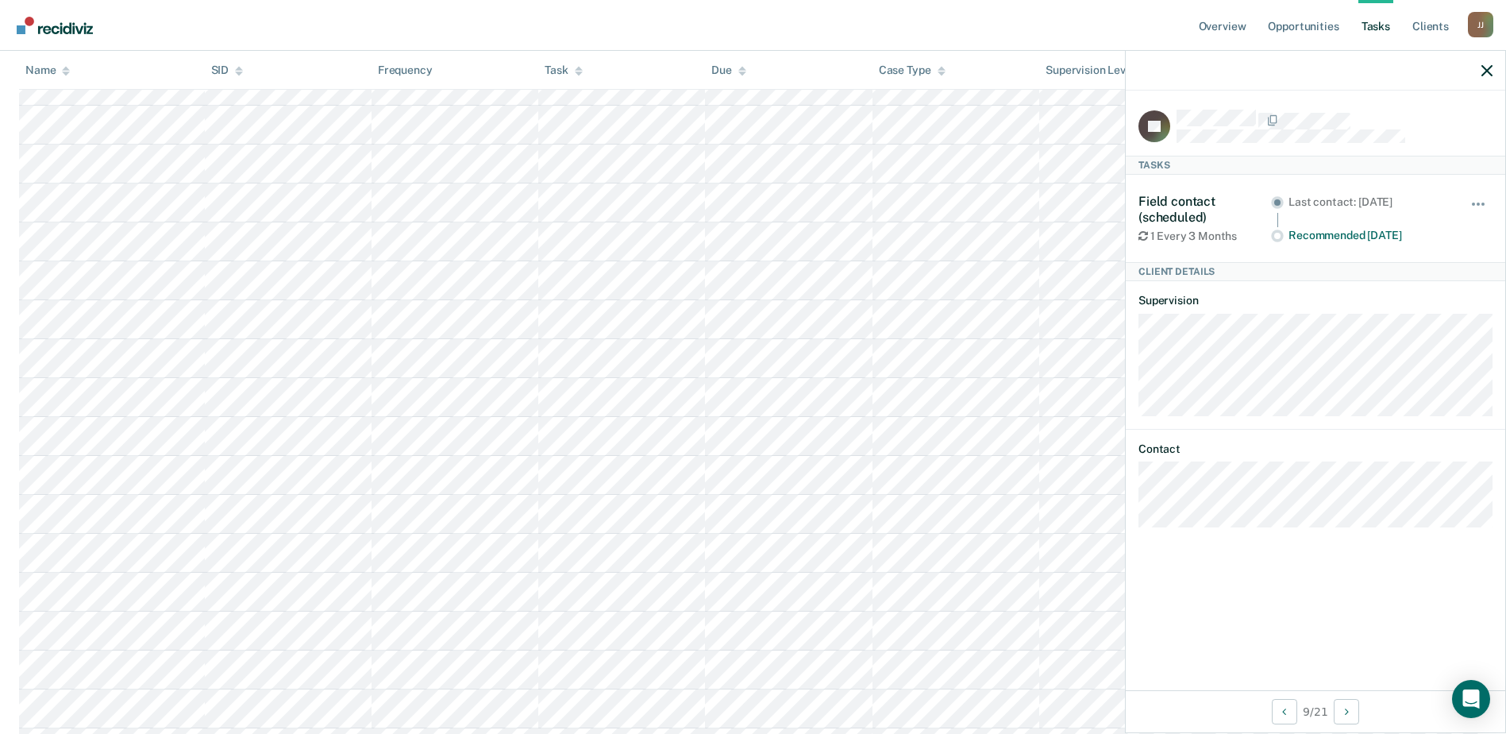
click at [942, 592] on tr at bounding box center [753, 591] width 1468 height 39
click at [951, 627] on tr at bounding box center [753, 630] width 1468 height 39
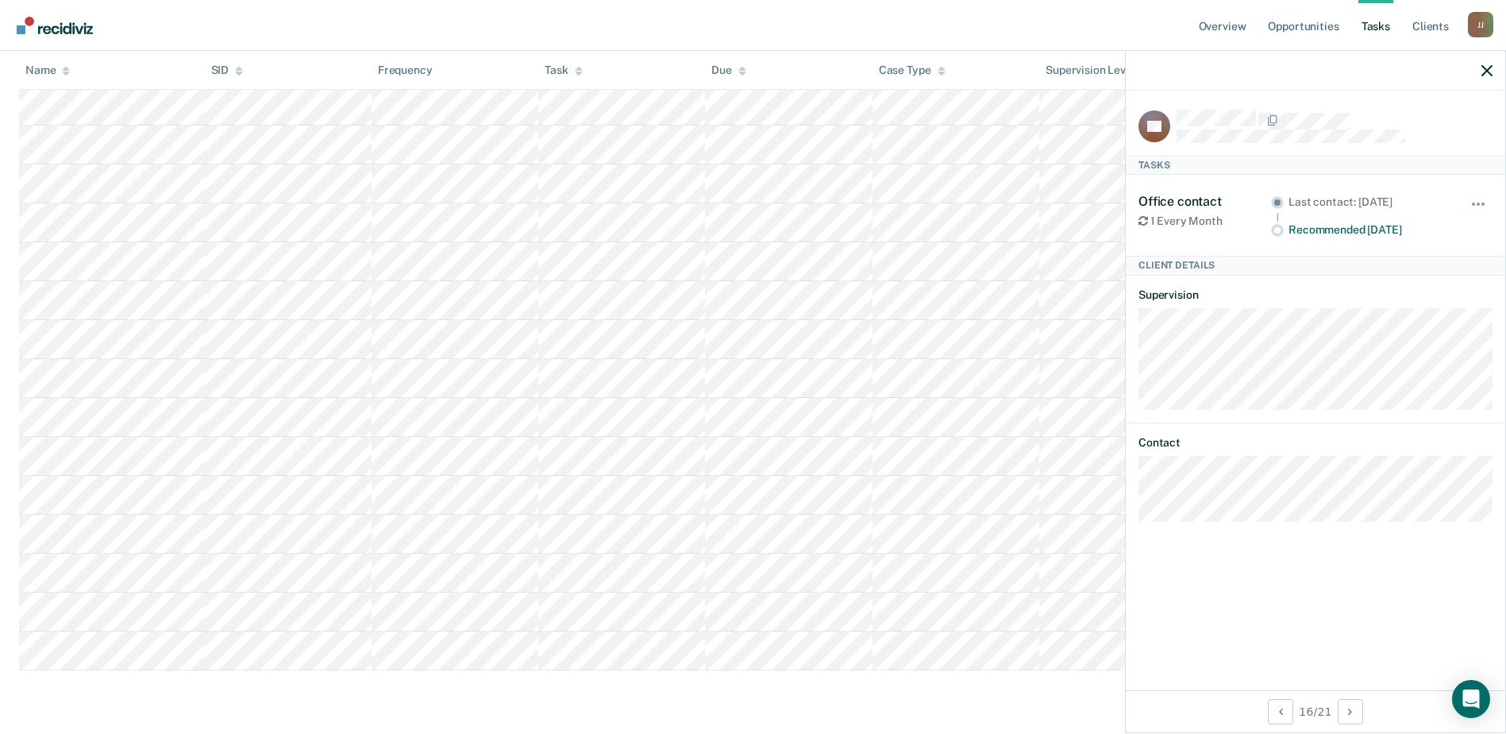
click at [857, 571] on tr at bounding box center [753, 572] width 1468 height 39
click at [868, 618] on tr at bounding box center [753, 611] width 1468 height 39
click at [1031, 662] on tr at bounding box center [753, 650] width 1468 height 39
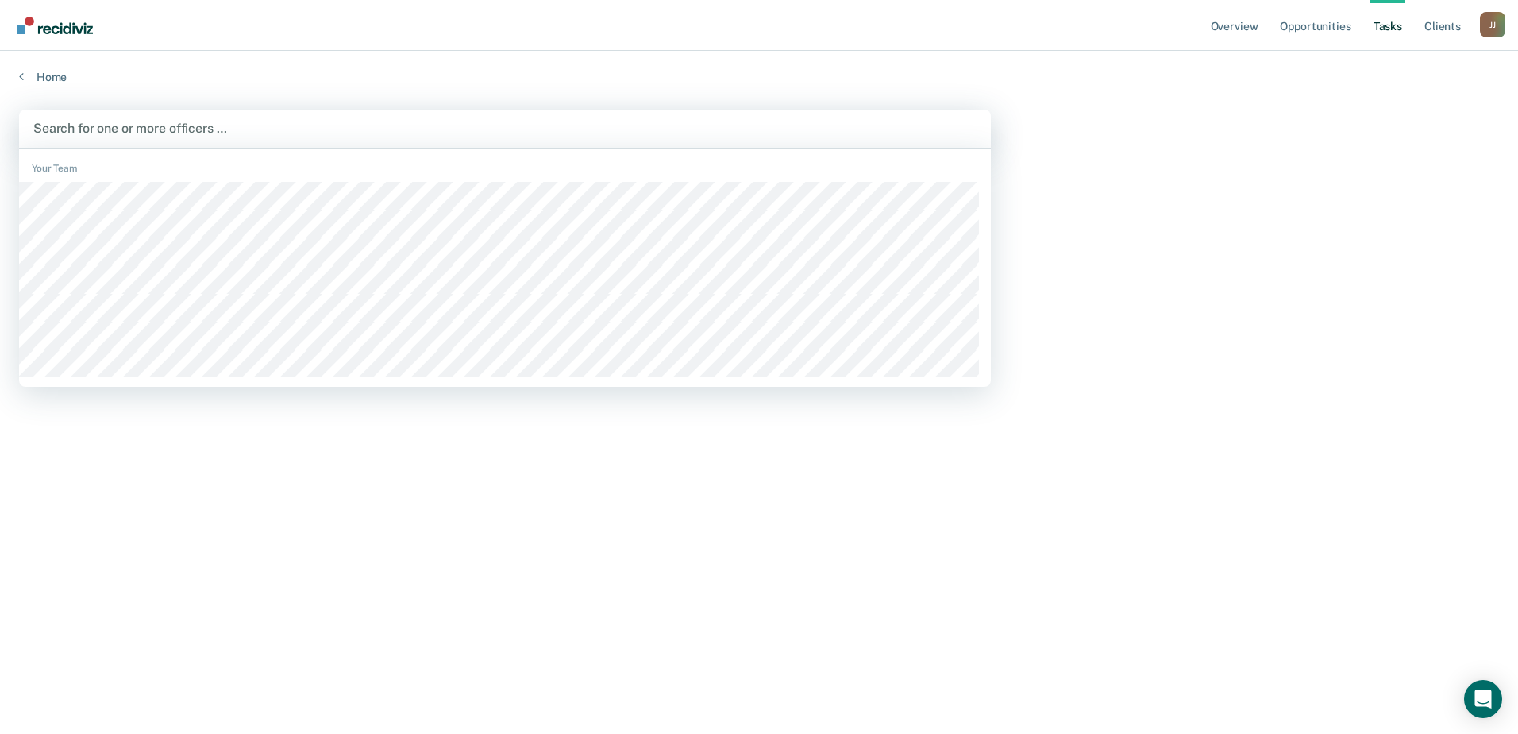
click at [128, 130] on div at bounding box center [504, 128] width 943 height 18
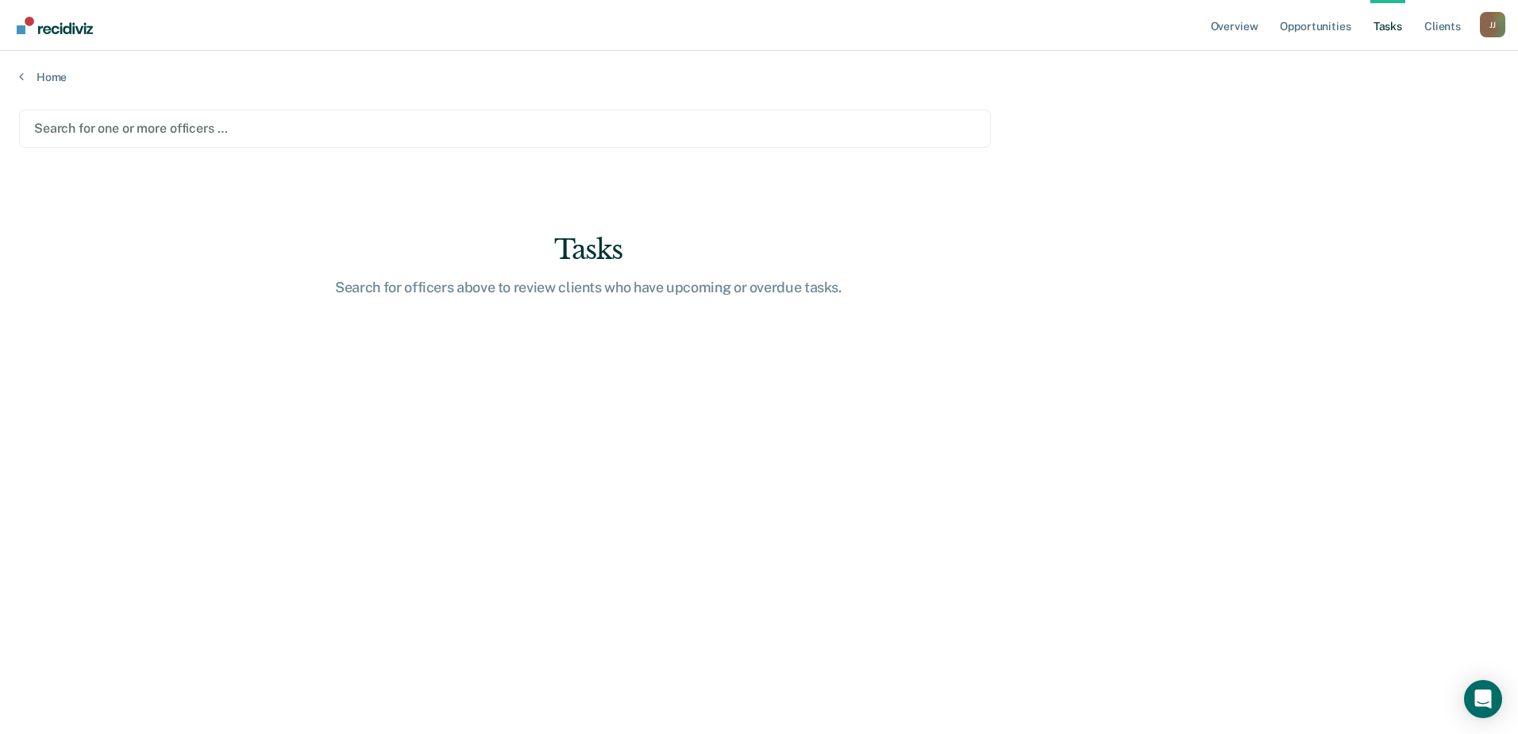
click at [140, 129] on div at bounding box center [505, 128] width 942 height 18
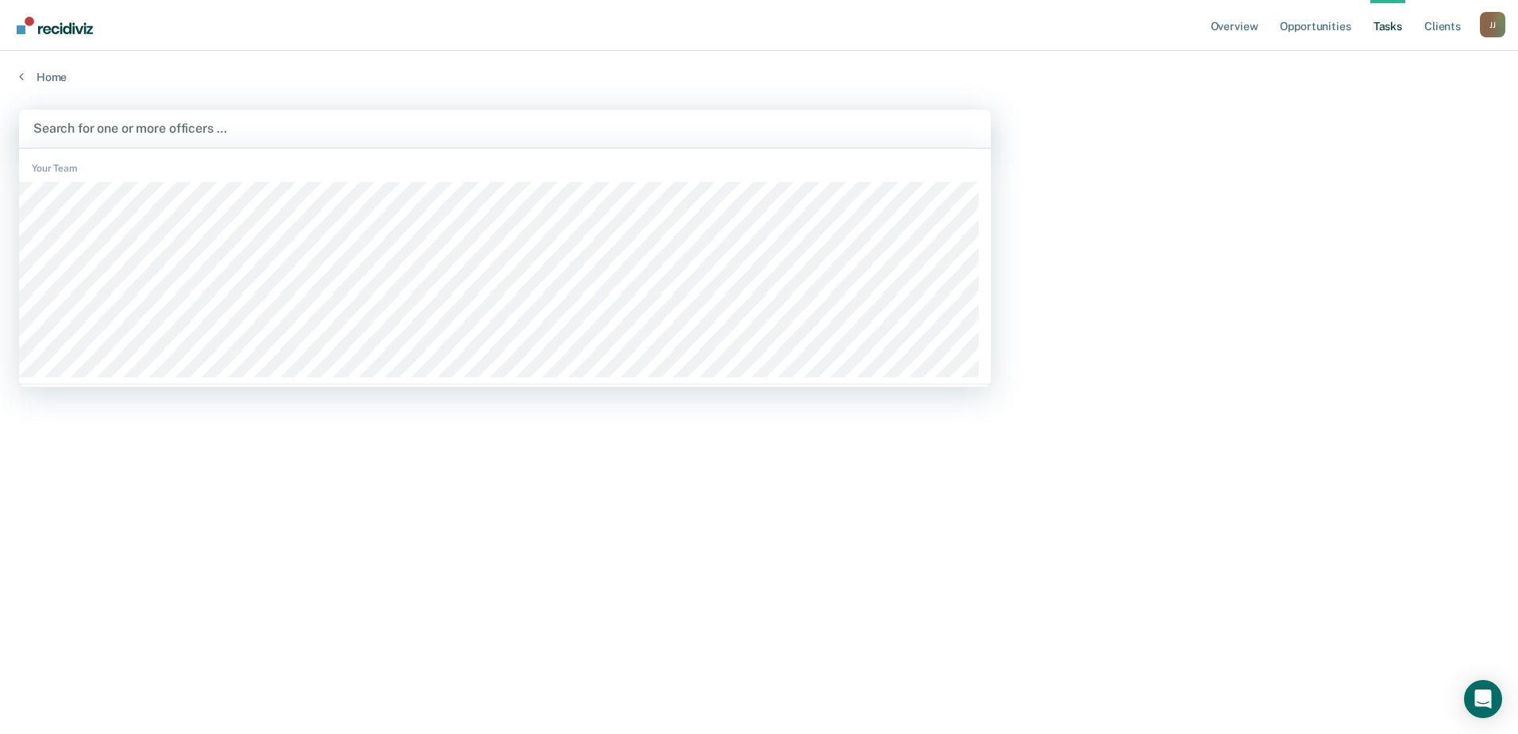
click at [183, 123] on div at bounding box center [504, 128] width 943 height 18
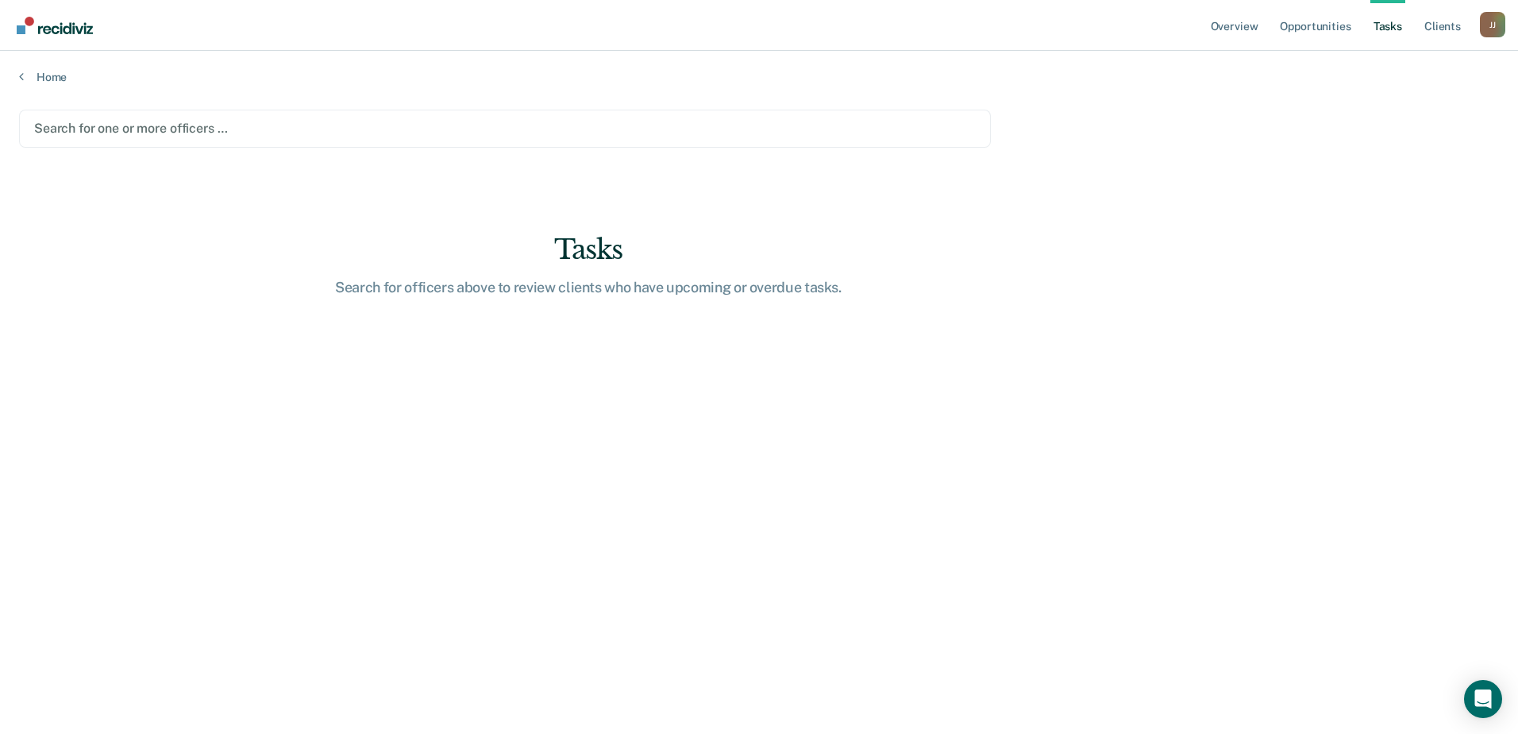
click at [121, 129] on div at bounding box center [505, 128] width 942 height 18
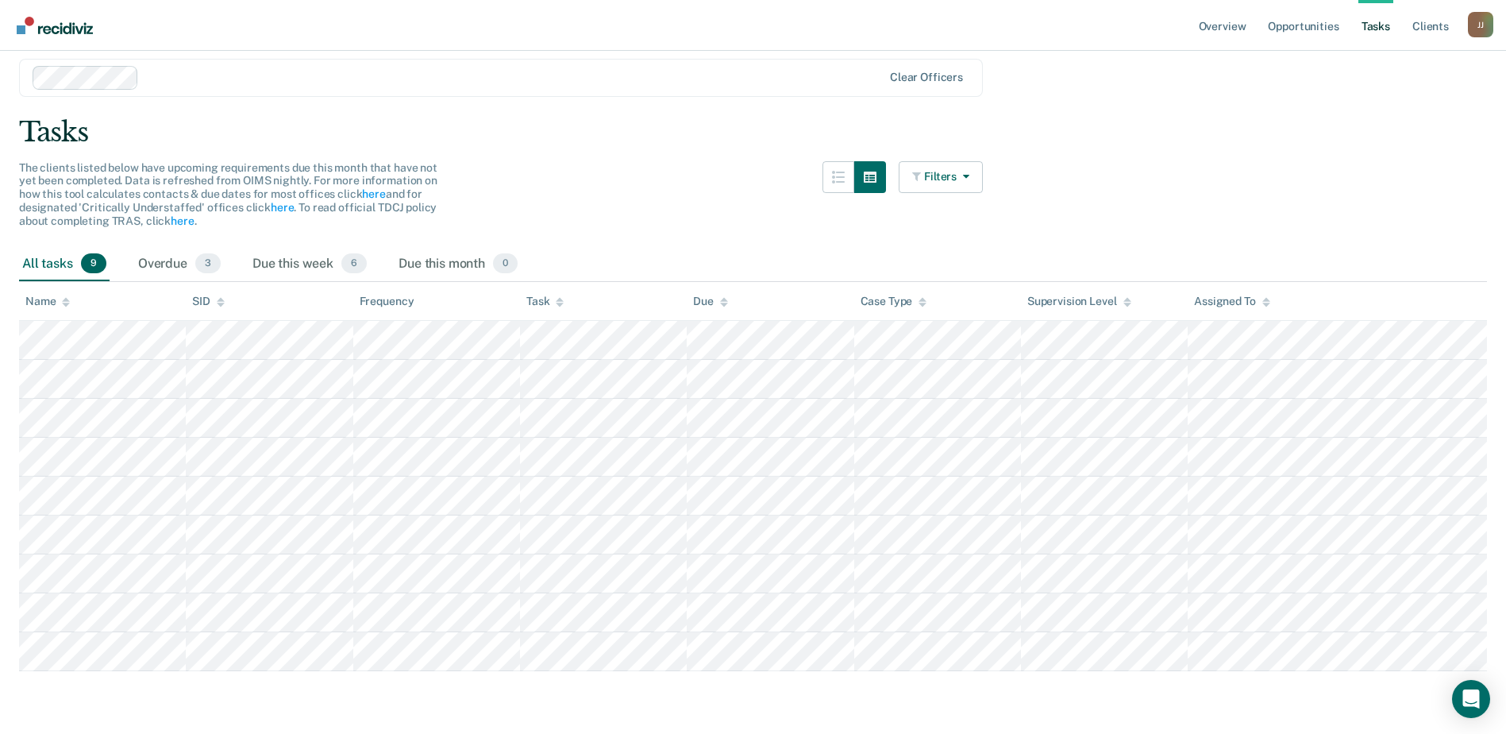
scroll to position [52, 0]
click at [174, 264] on div "Overdue 3" at bounding box center [179, 263] width 89 height 35
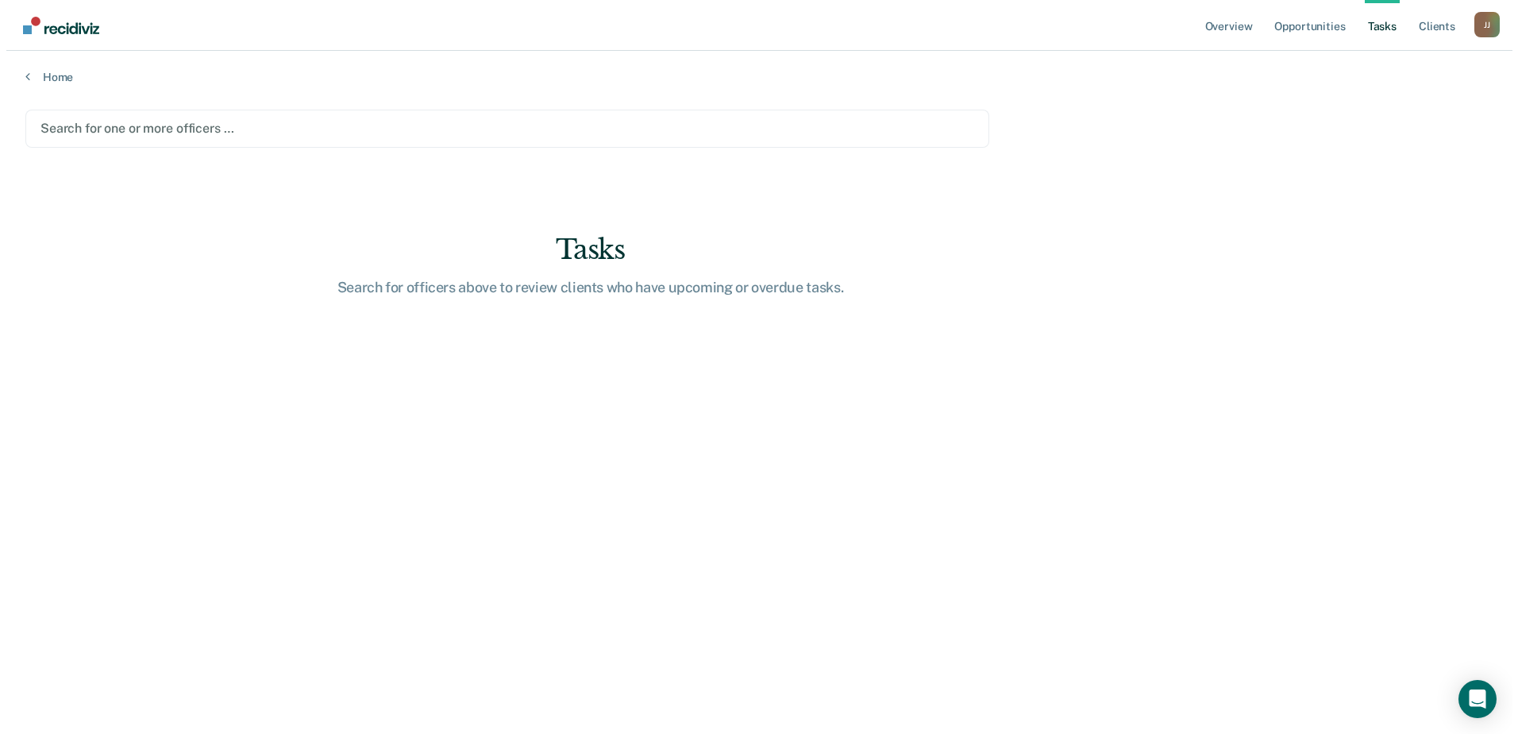
scroll to position [0, 0]
click at [1308, 27] on link "Opportunities" at bounding box center [1315, 25] width 77 height 51
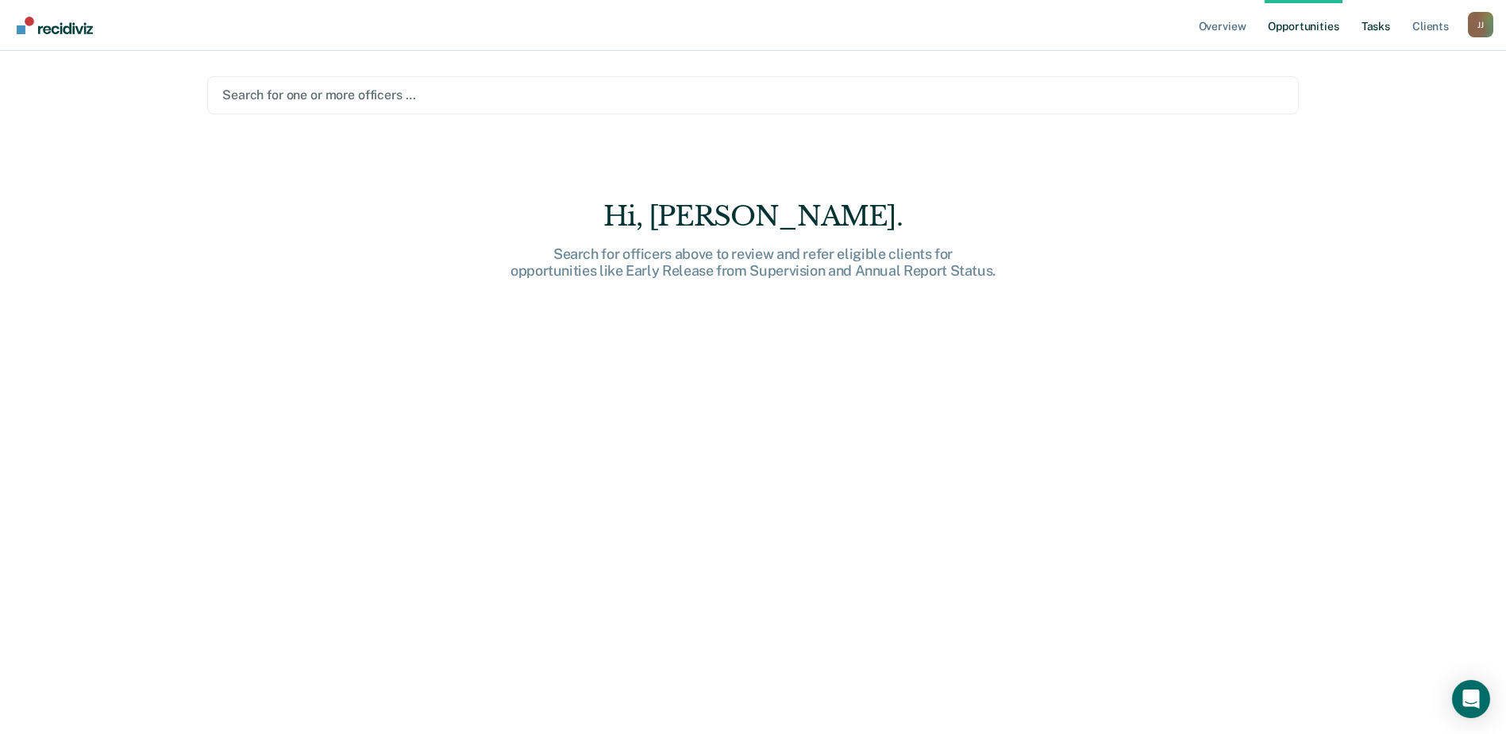
click at [1385, 24] on link "Tasks" at bounding box center [1375, 25] width 35 height 51
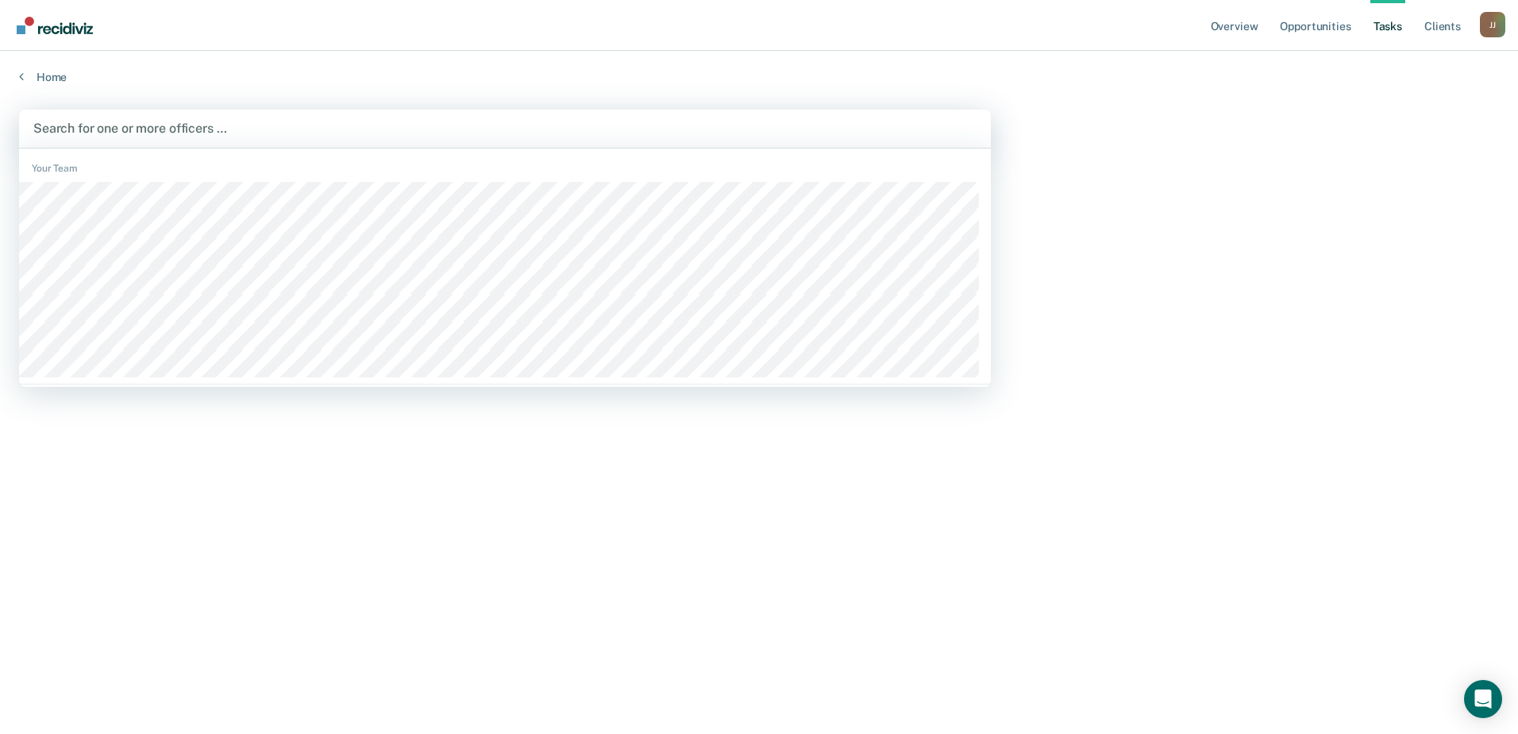
click at [451, 144] on div "Search for one or more officers …" at bounding box center [505, 129] width 972 height 38
